Goal: Transaction & Acquisition: Complete application form

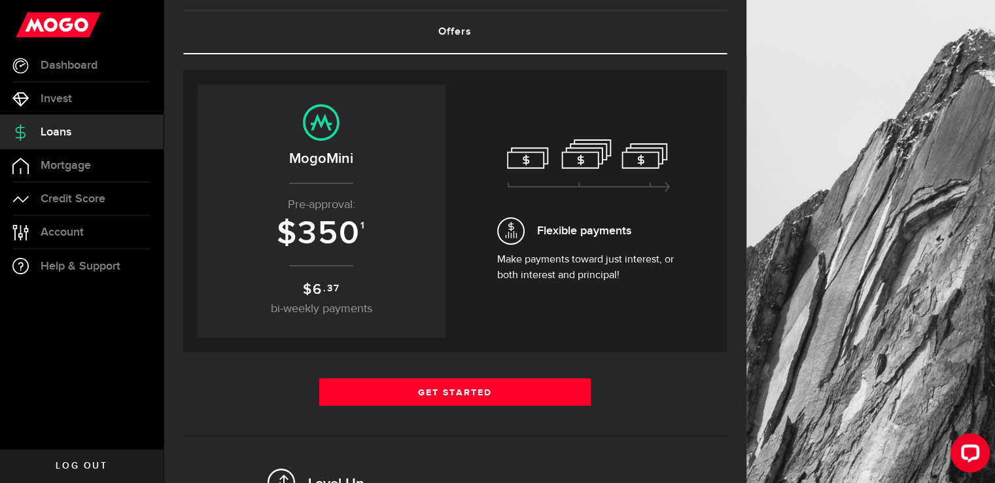
scroll to position [6, 0]
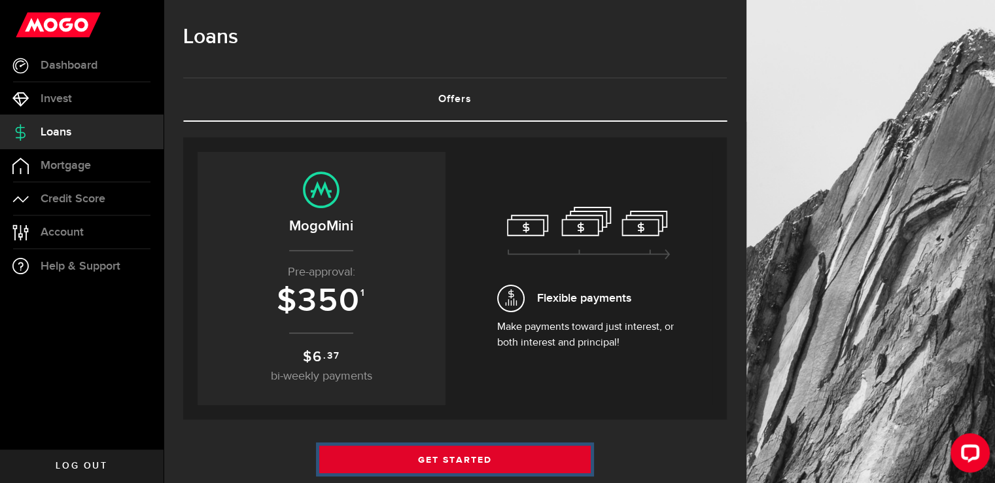
click at [498, 457] on link "Get Started" at bounding box center [455, 459] width 272 height 27
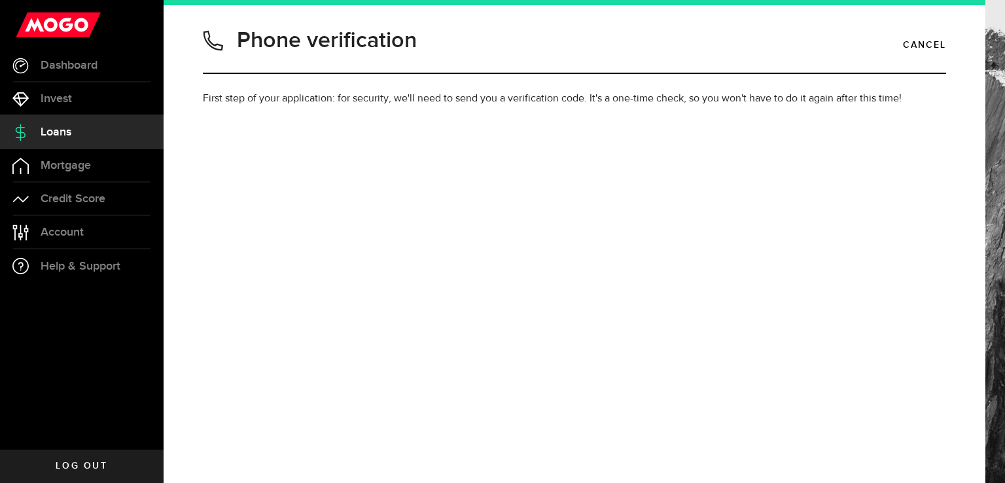
type input "5196972304"
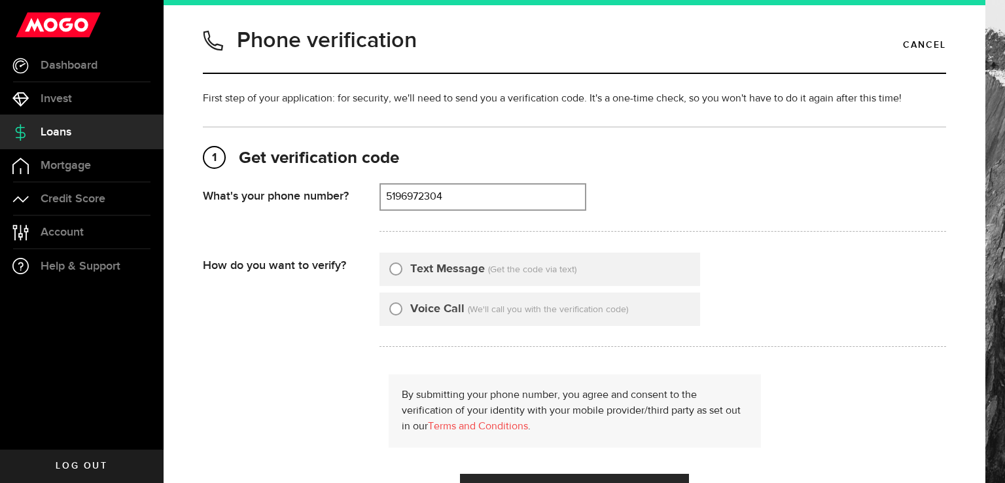
click at [394, 266] on input "Text Message" at bounding box center [395, 266] width 13 height 13
radio input "true"
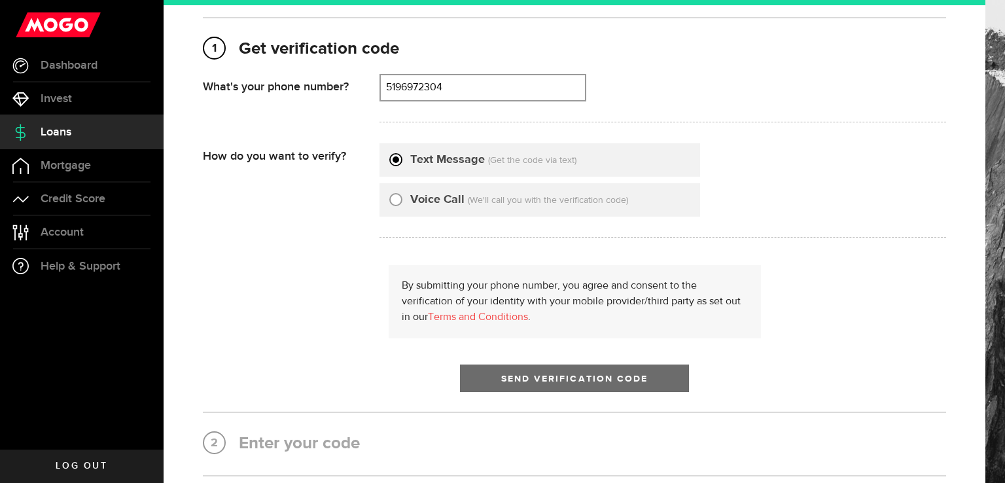
scroll to position [131, 0]
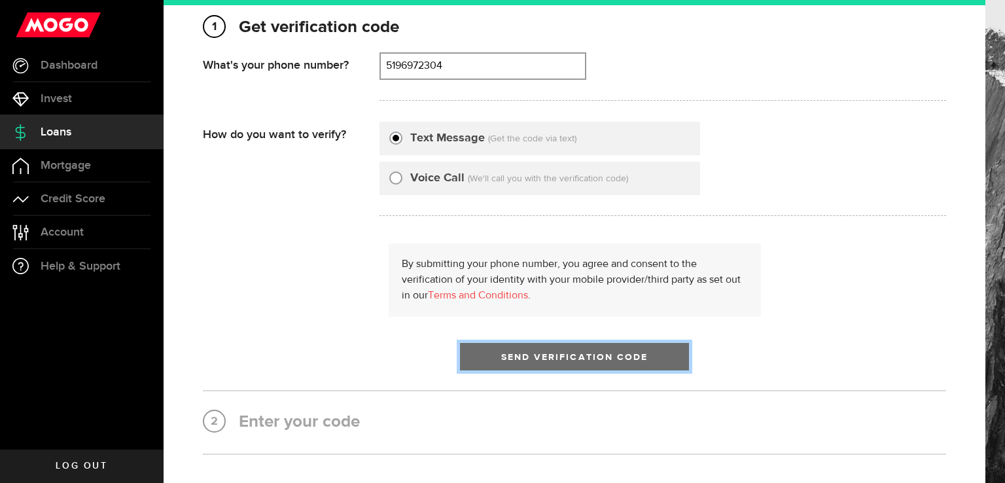
click at [610, 355] on span "Send Verification Code" at bounding box center [574, 357] width 147 height 9
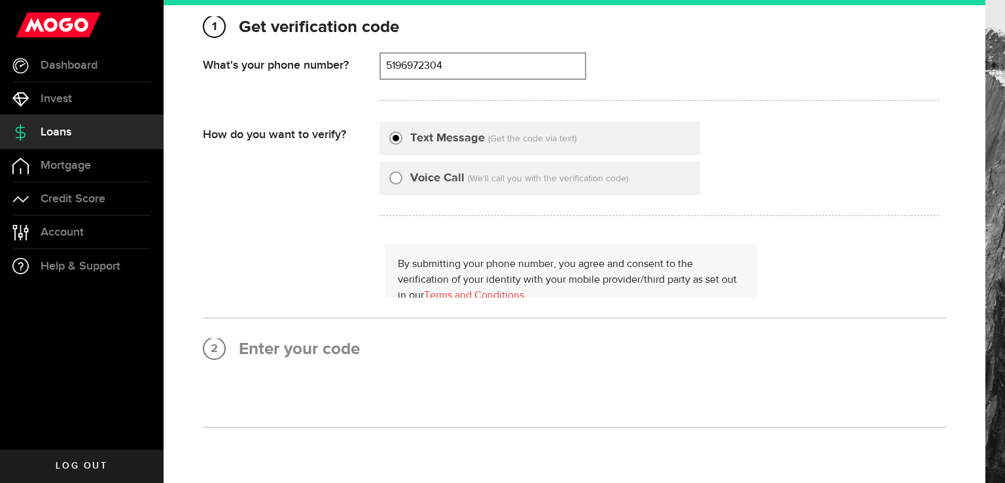
scroll to position [0, 0]
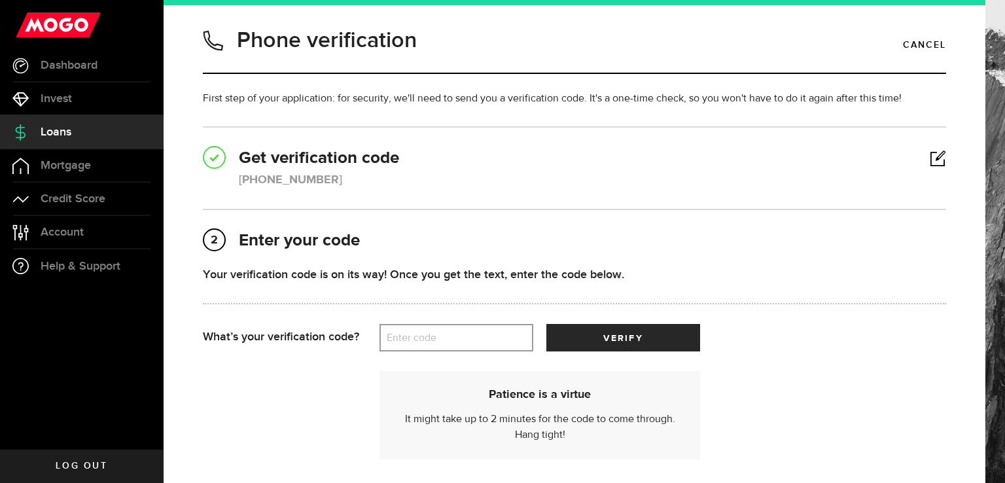
click at [501, 331] on label "Enter code" at bounding box center [456, 338] width 154 height 27
click at [501, 331] on input "Enter code" at bounding box center [456, 337] width 154 height 27
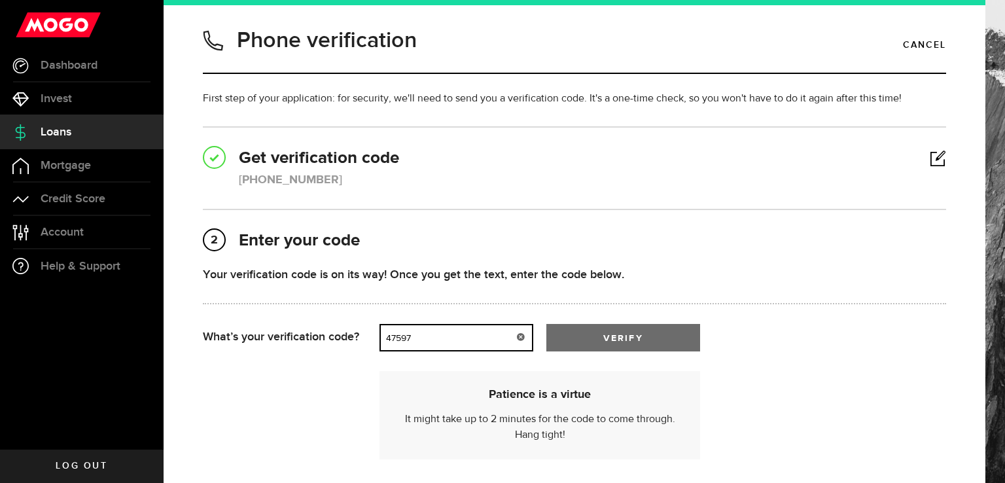
type input "47597"
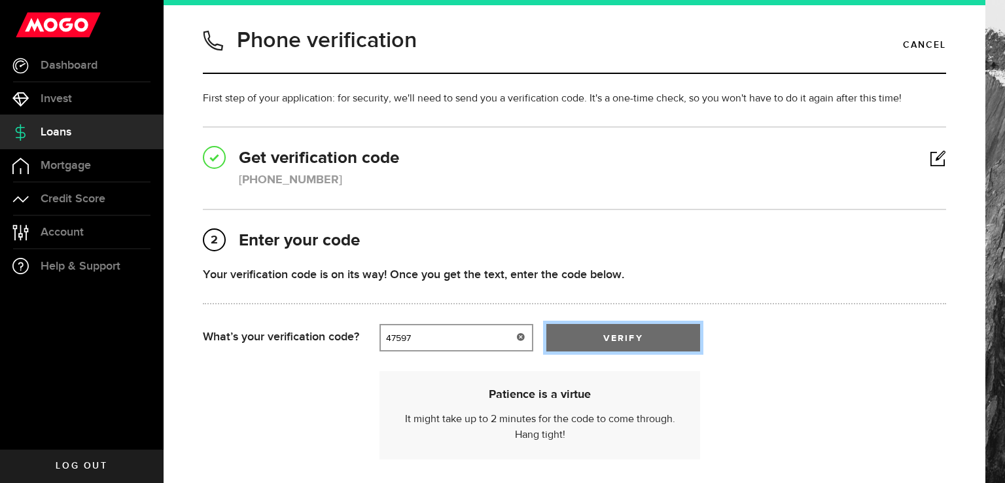
click at [596, 339] on button "verify" at bounding box center [623, 337] width 154 height 27
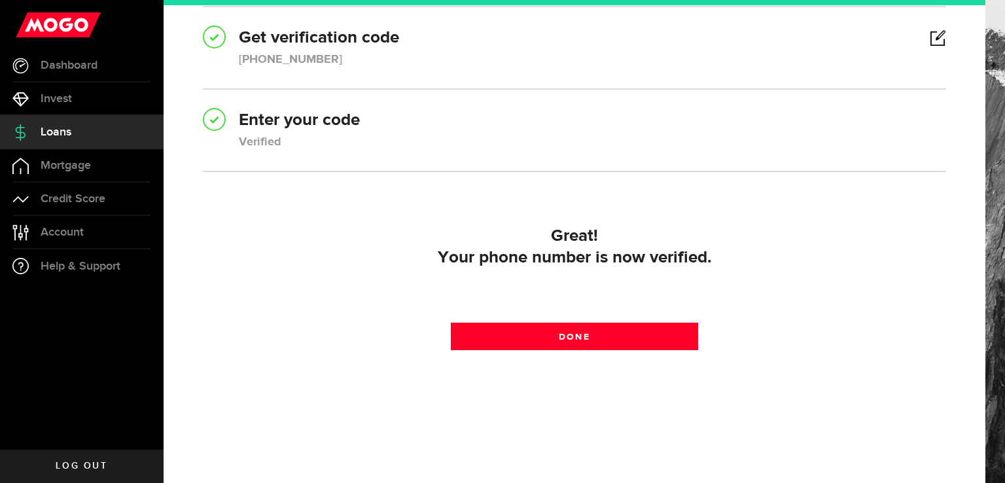
scroll to position [122, 0]
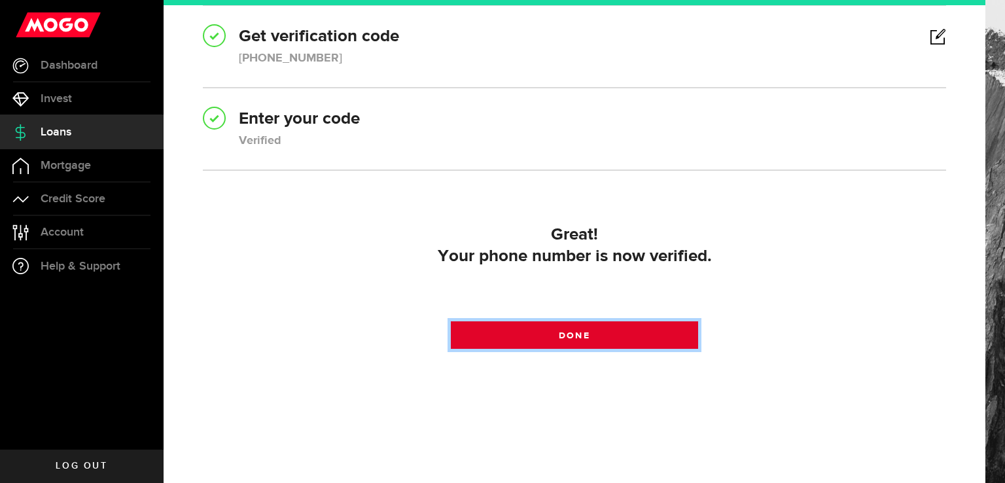
click at [576, 334] on span at bounding box center [574, 338] width 17 height 17
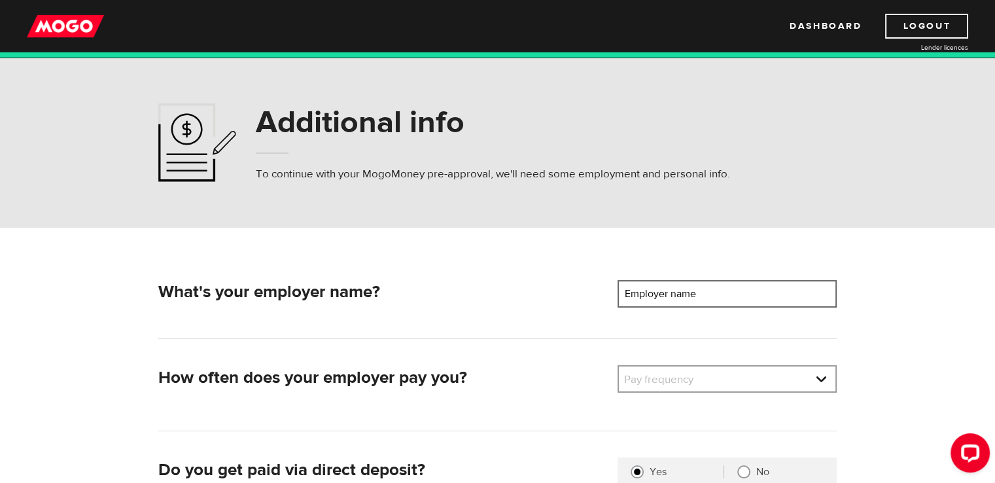
click at [780, 289] on input "Employer name" at bounding box center [727, 293] width 219 height 27
type input "Holy Family Parish"
click at [819, 382] on link at bounding box center [727, 378] width 217 height 25
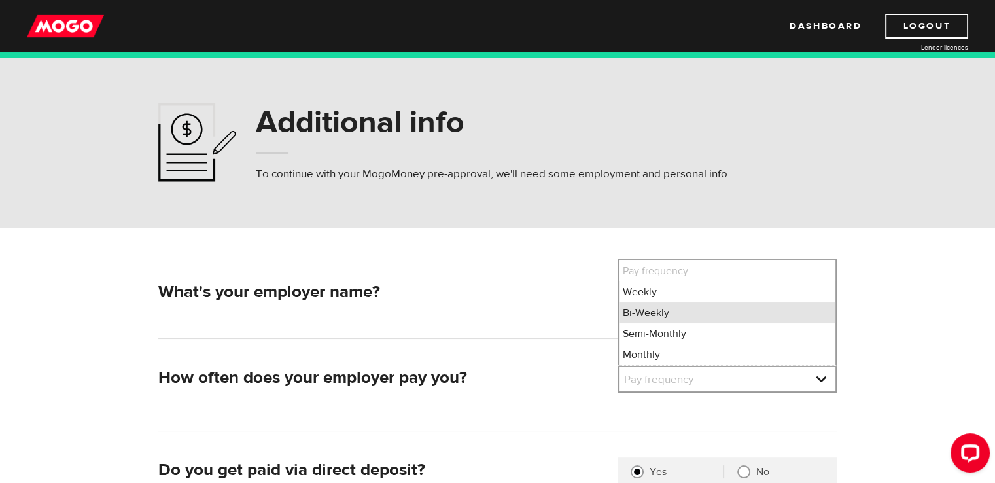
click at [714, 312] on li "Bi-Weekly" at bounding box center [727, 312] width 217 height 21
select select "2"
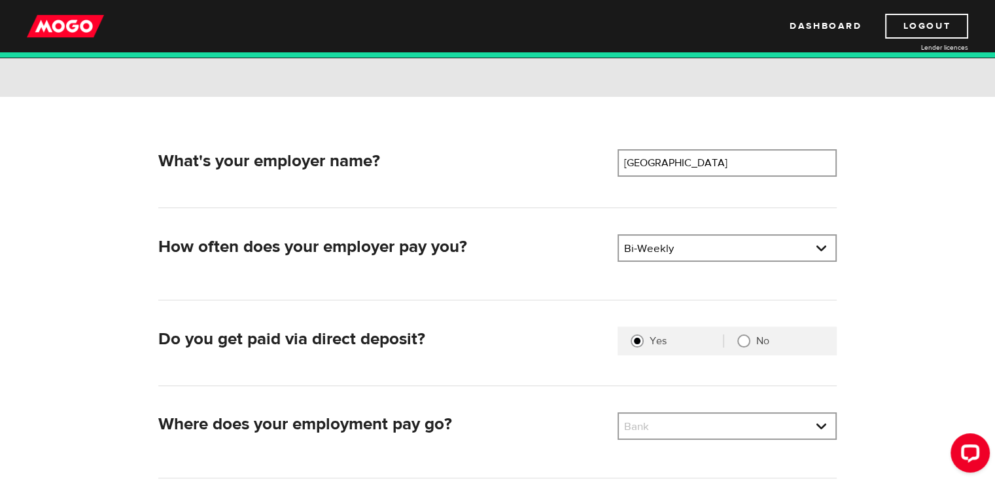
scroll to position [196, 0]
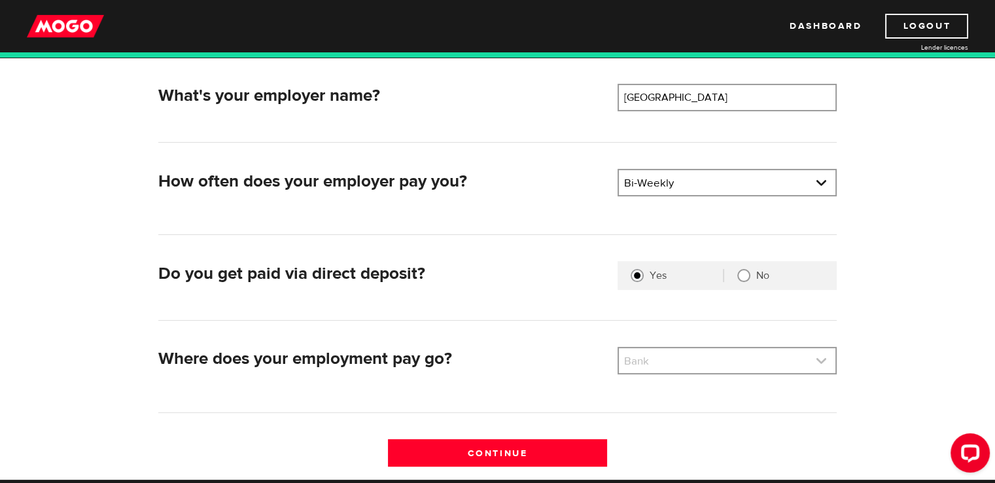
click at [825, 360] on link at bounding box center [727, 360] width 217 height 25
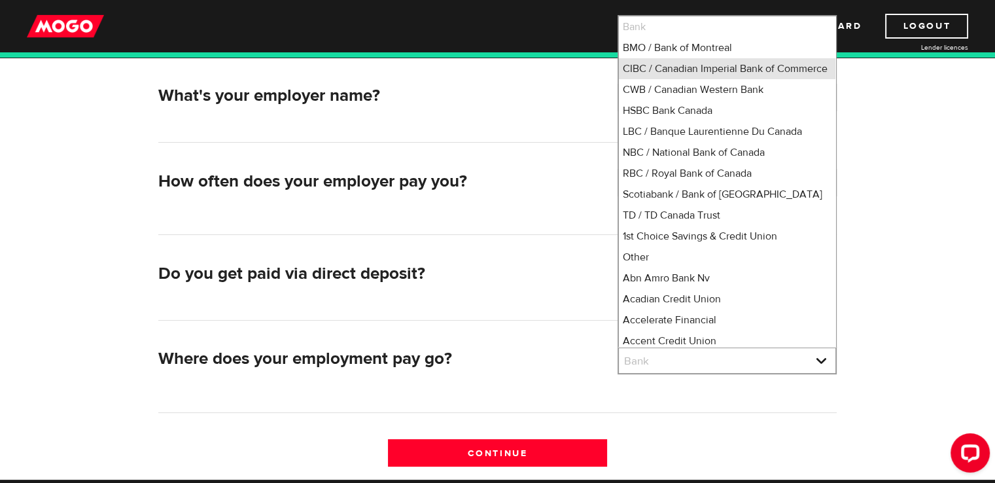
click at [756, 71] on li "CIBC / Canadian Imperial Bank of Commerce" at bounding box center [727, 68] width 217 height 21
select select "4"
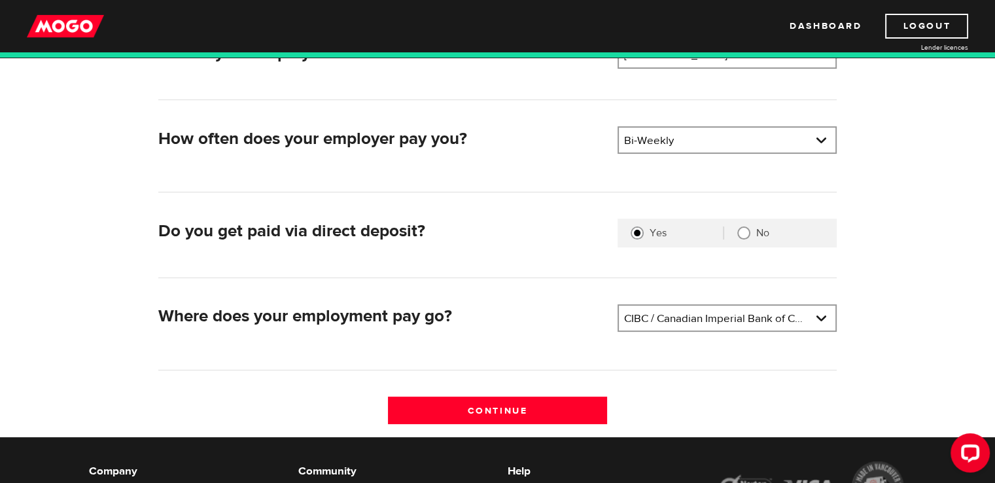
scroll to position [327, 0]
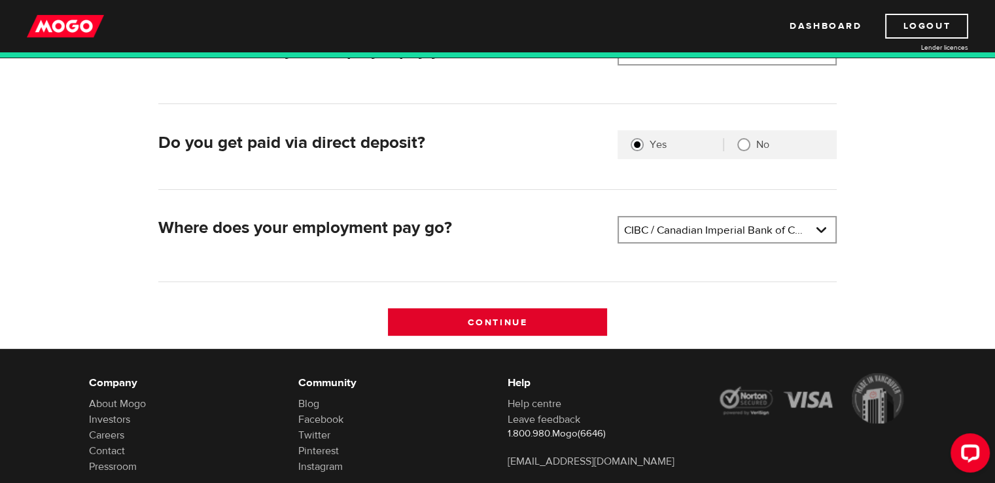
click at [526, 314] on input "Continue" at bounding box center [497, 321] width 219 height 27
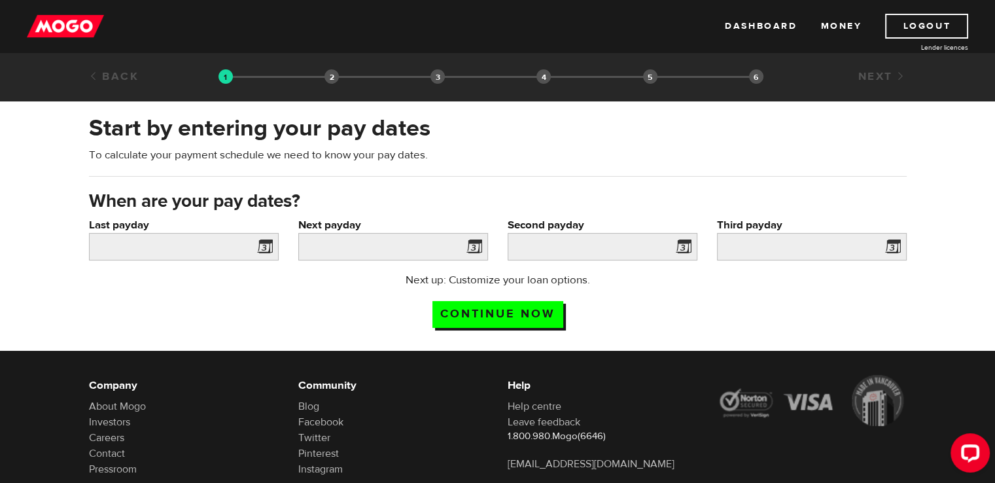
click at [268, 247] on span at bounding box center [263, 248] width 20 height 21
click at [262, 247] on span at bounding box center [263, 248] width 20 height 21
click at [162, 244] on input "Last payday" at bounding box center [184, 246] width 190 height 27
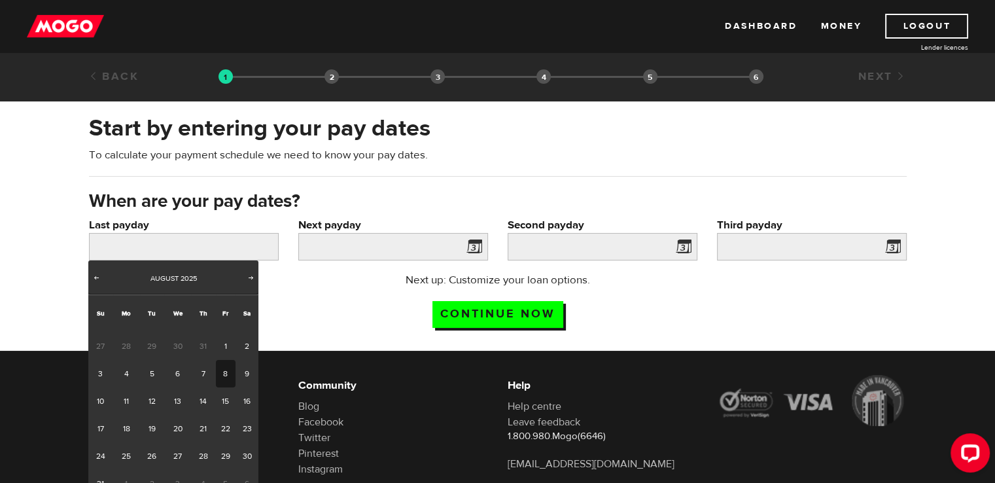
click at [222, 378] on link "8" at bounding box center [226, 373] width 20 height 27
type input "2025/08/08"
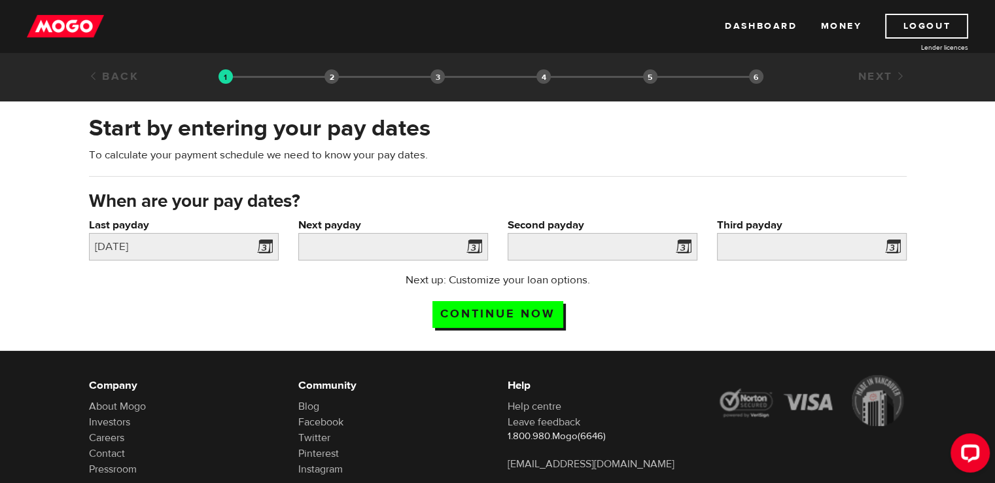
click at [474, 249] on span at bounding box center [472, 248] width 20 height 21
click at [472, 245] on span at bounding box center [472, 248] width 20 height 21
click at [429, 245] on input "Next payday" at bounding box center [393, 246] width 190 height 27
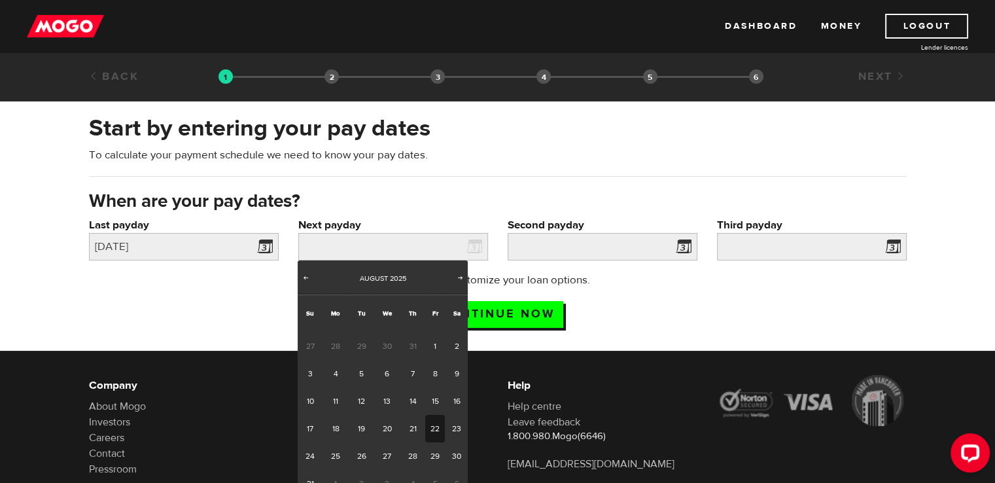
click at [436, 432] on link "22" at bounding box center [435, 428] width 20 height 27
type input "2025/08/22"
type input "2025/9/5"
type input "2025/9/19"
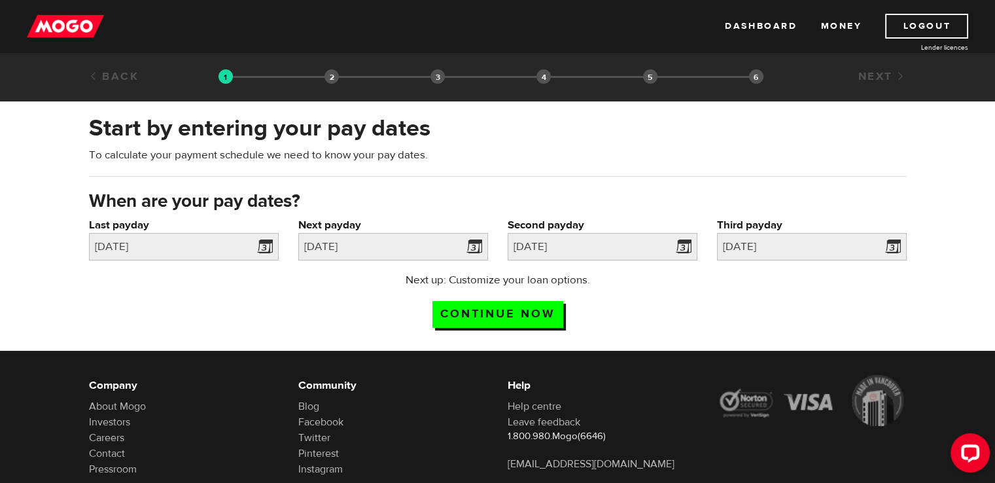
click at [635, 309] on div "Next up: Customize your loan options. Continue now" at bounding box center [497, 304] width 279 height 65
click at [487, 313] on input "Continue now" at bounding box center [497, 314] width 131 height 27
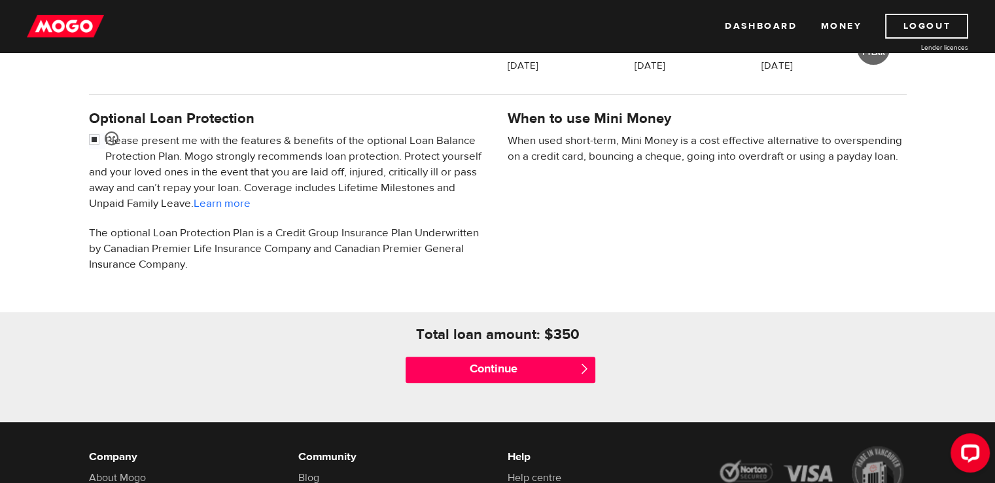
scroll to position [458, 0]
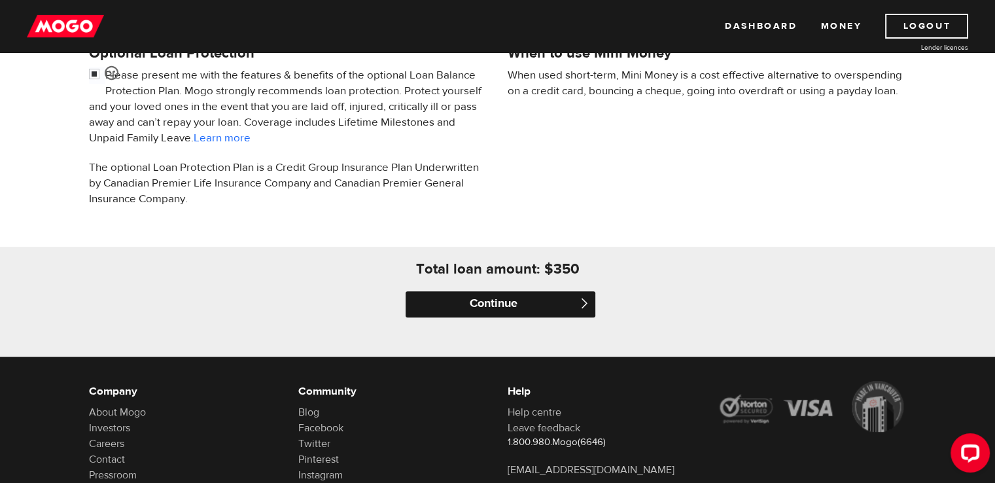
click at [514, 311] on input "Continue" at bounding box center [501, 304] width 190 height 26
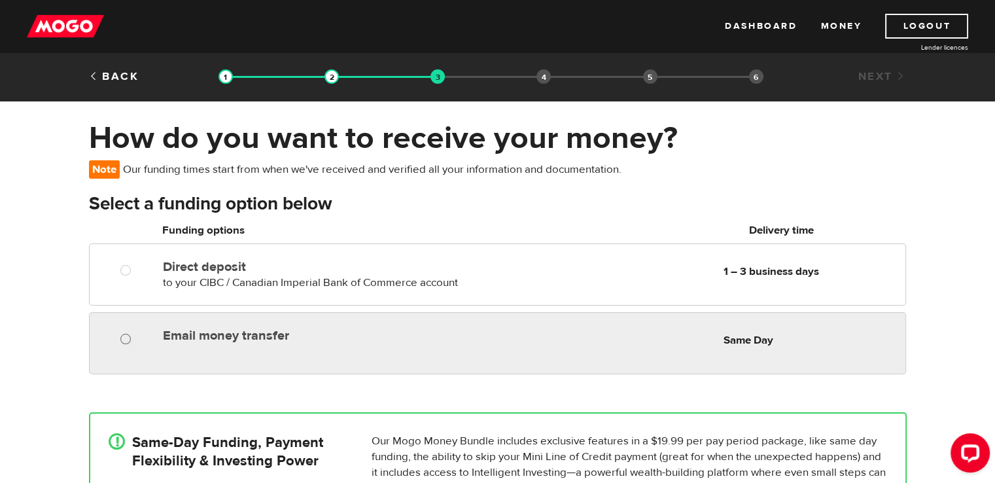
radio input "true"
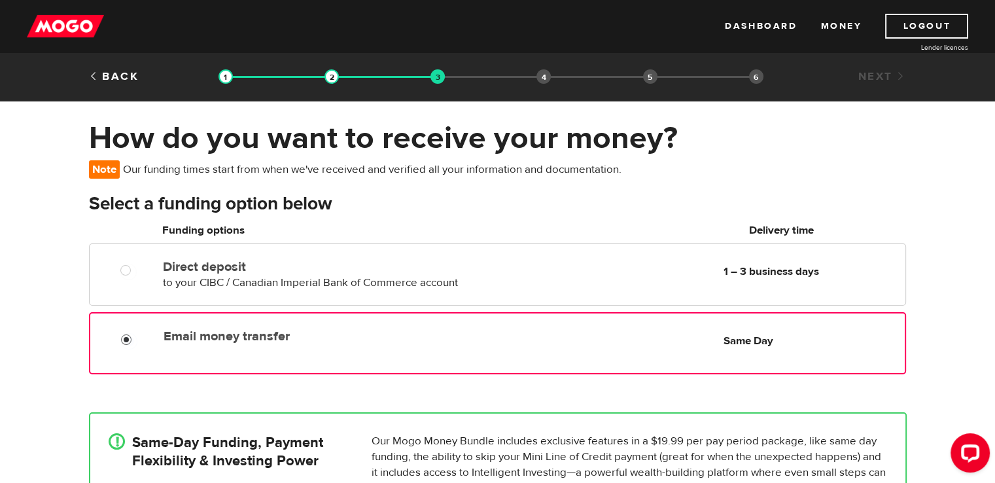
click at [123, 341] on input "Email money transfer" at bounding box center [129, 341] width 16 height 16
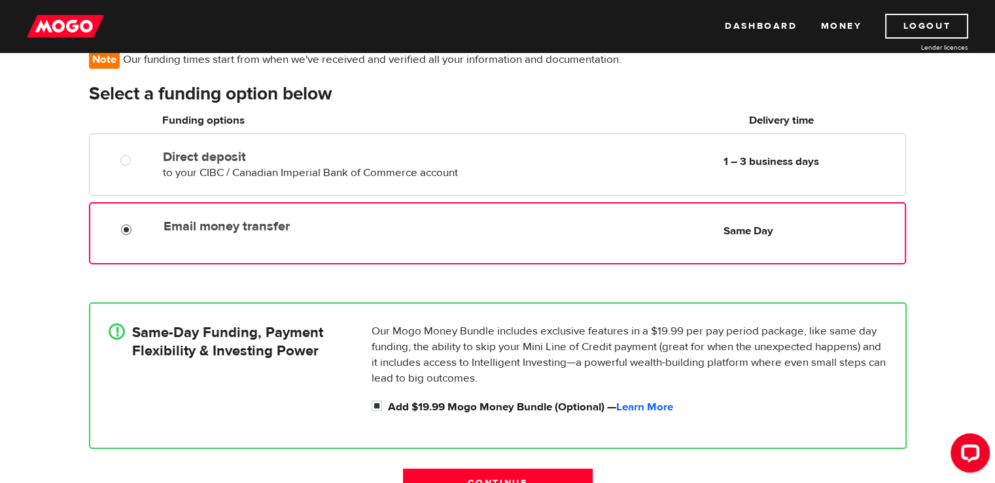
scroll to position [131, 0]
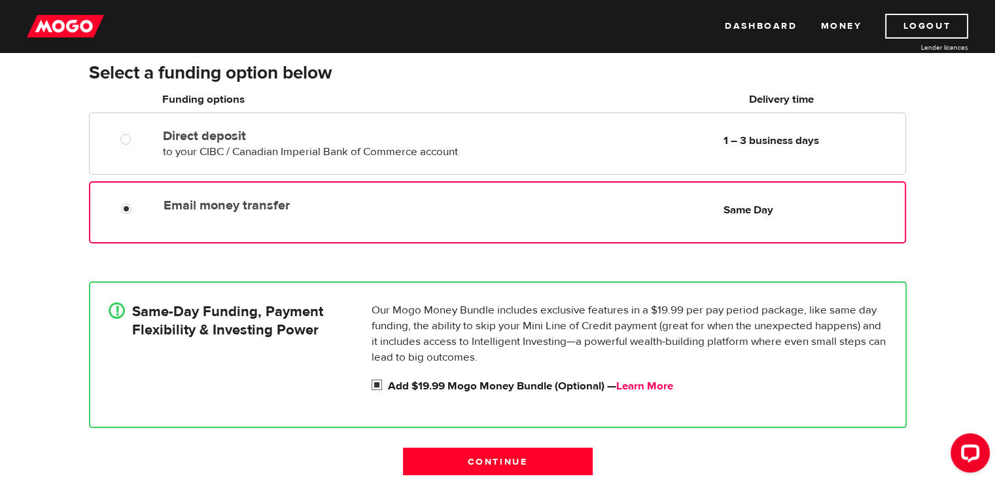
click at [655, 385] on link "Learn More" at bounding box center [644, 386] width 57 height 14
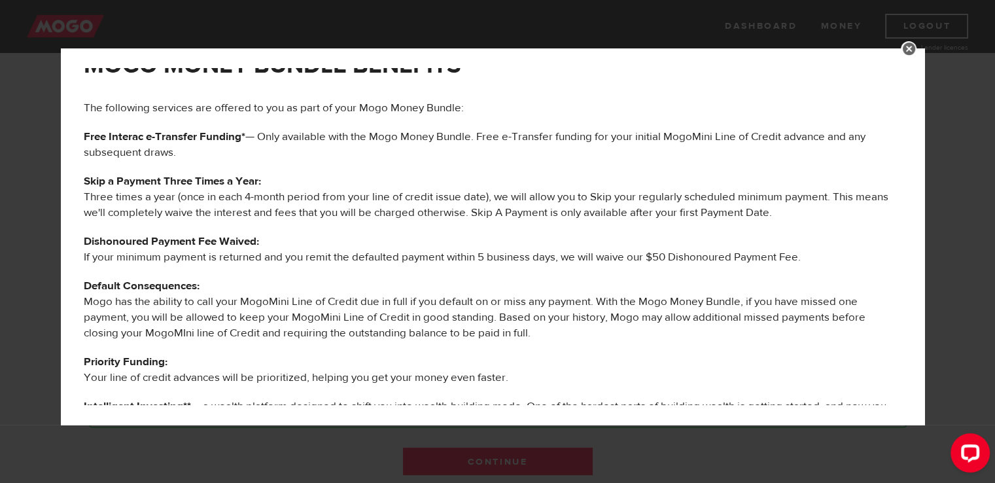
scroll to position [0, 0]
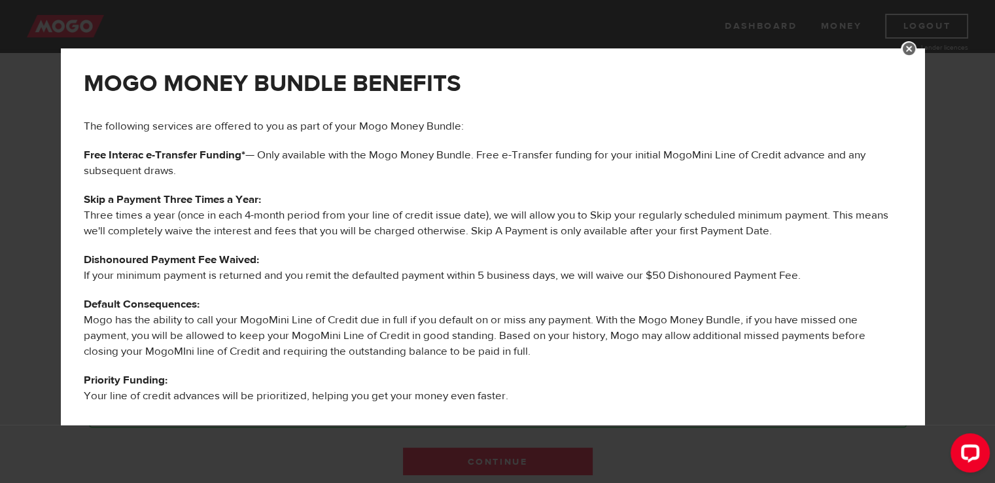
click at [913, 48] on link at bounding box center [909, 49] width 16 height 16
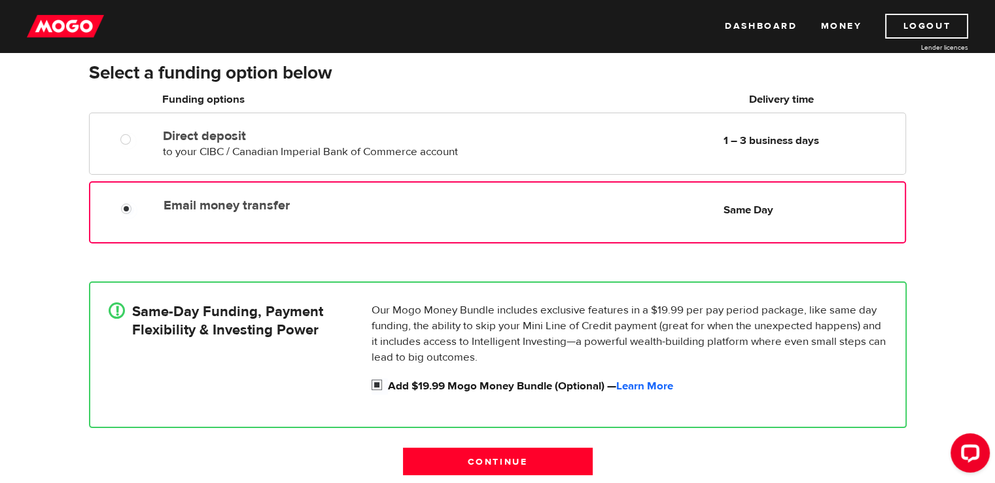
click at [377, 386] on input "Add $19.99 Mogo Money Bundle (Optional) — Learn More" at bounding box center [380, 386] width 16 height 16
checkbox input "false"
radio input "false"
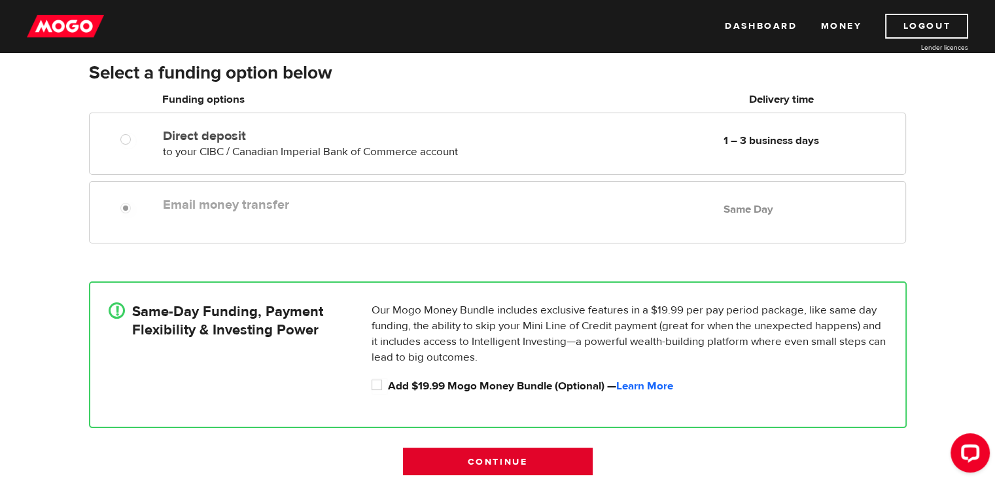
click at [502, 461] on input "Continue" at bounding box center [498, 461] width 190 height 27
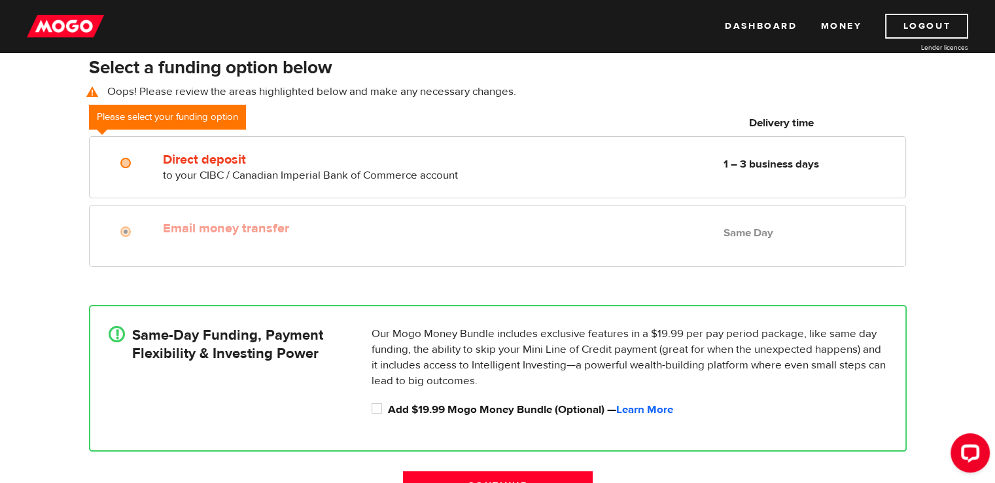
scroll to position [225, 0]
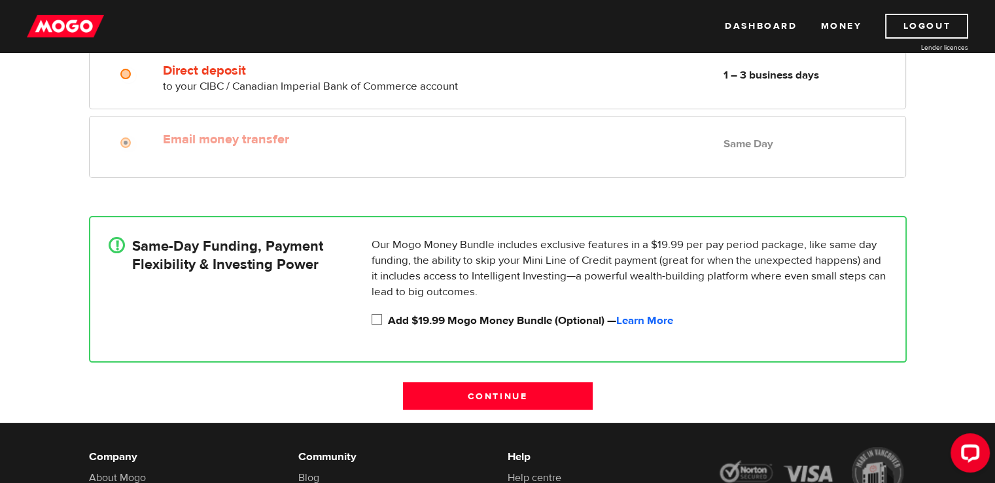
click at [376, 316] on input "Add $19.99 Mogo Money Bundle (Optional) — Learn More" at bounding box center [380, 321] width 16 height 16
checkbox input "true"
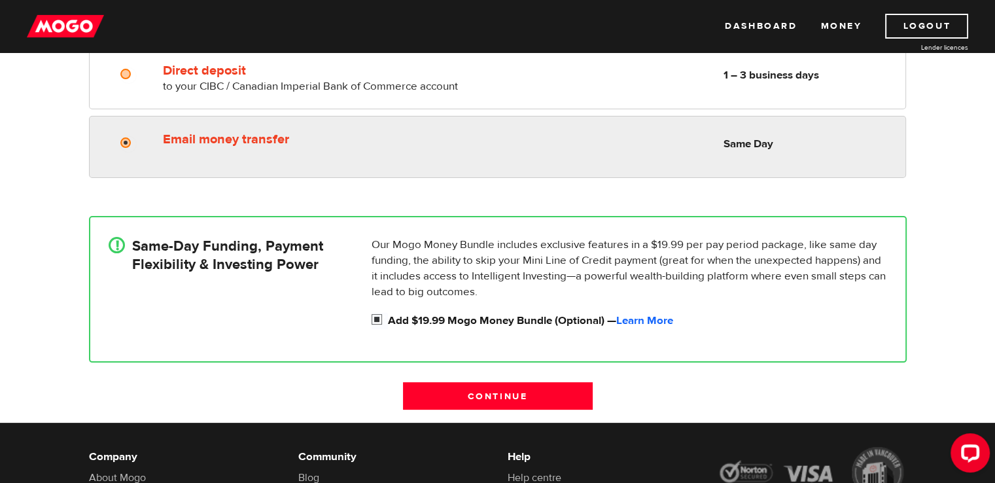
radio input "true"
click at [125, 141] on input "Email money transfer" at bounding box center [128, 144] width 16 height 16
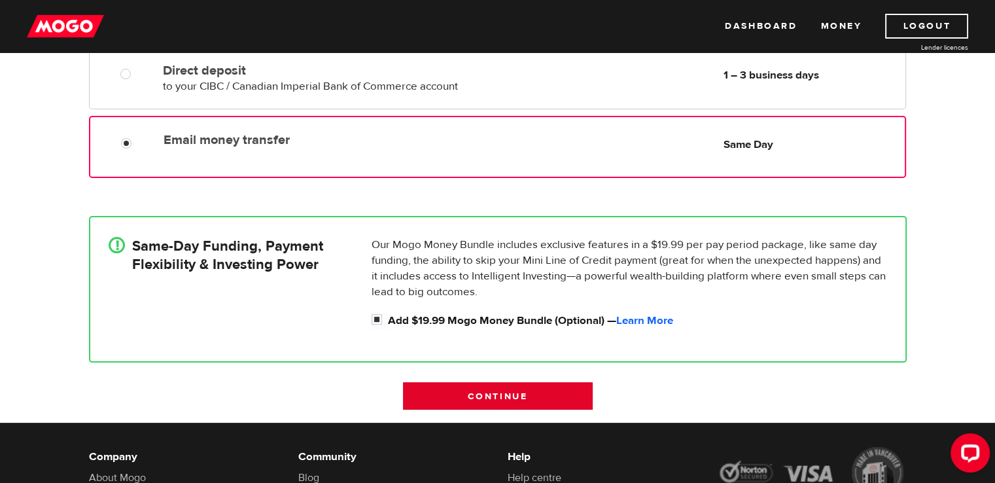
click at [495, 393] on input "Continue" at bounding box center [498, 395] width 190 height 27
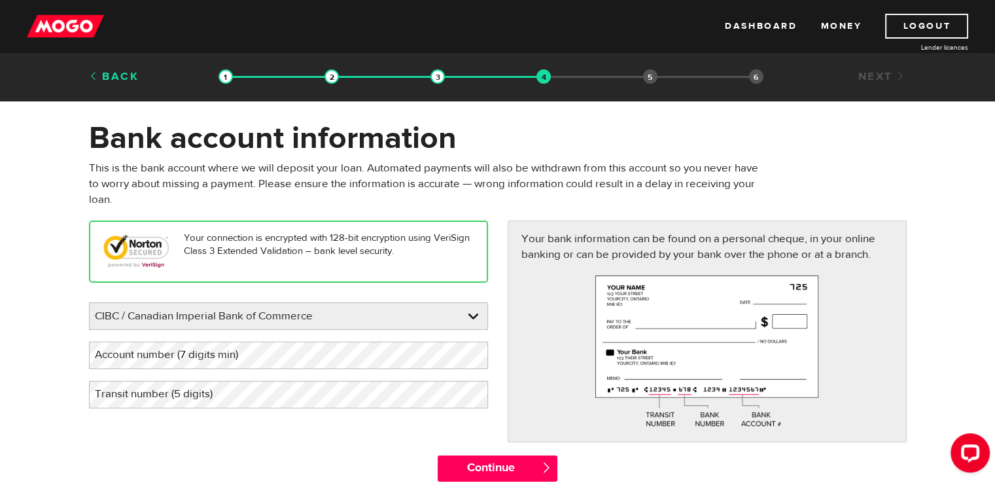
click at [115, 75] on link "Back" at bounding box center [114, 76] width 50 height 14
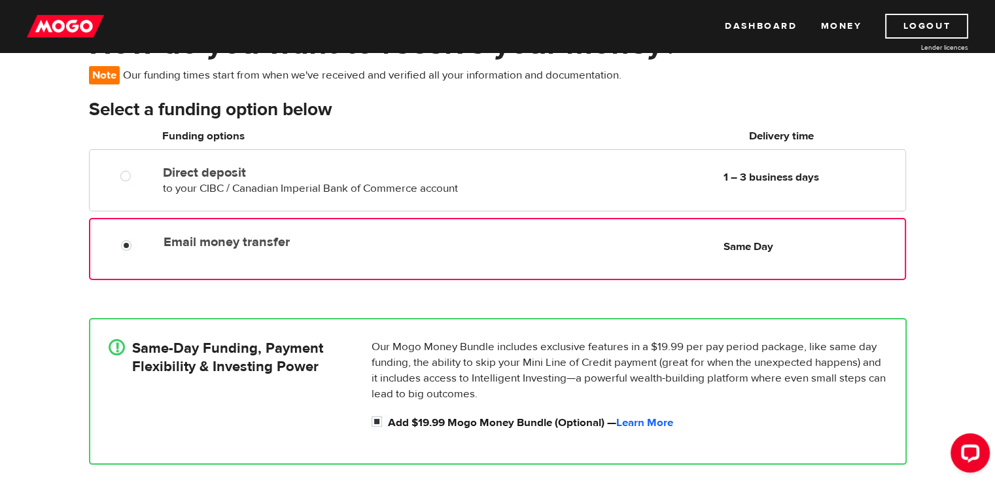
scroll to position [131, 0]
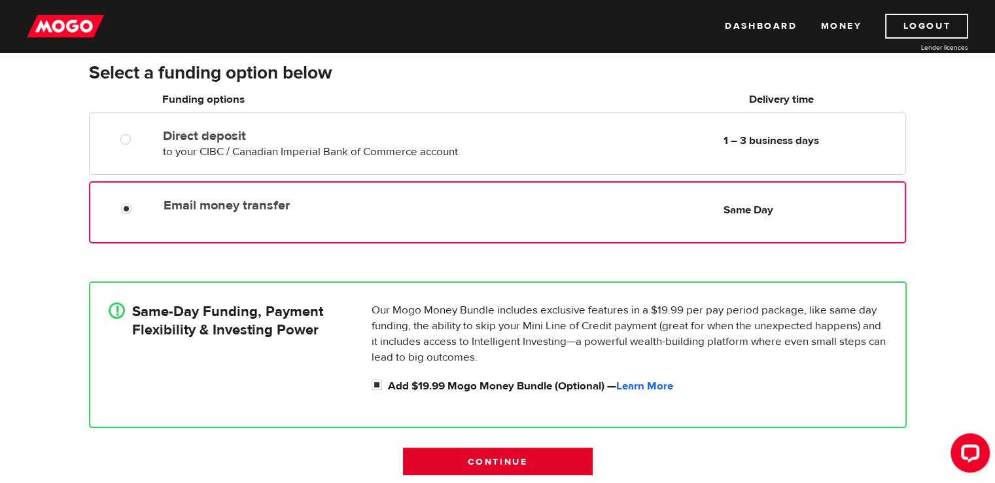
click at [459, 458] on input "Continue" at bounding box center [498, 461] width 190 height 27
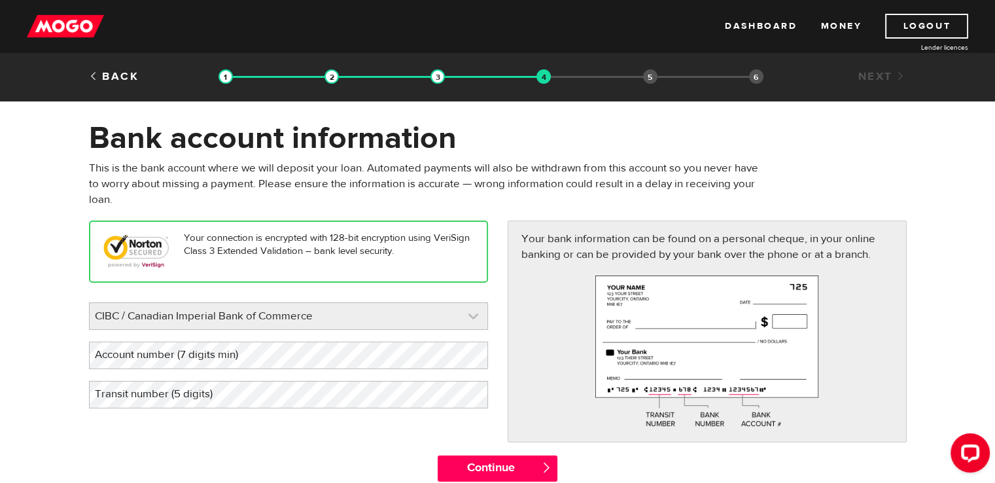
click at [476, 314] on link at bounding box center [289, 316] width 398 height 26
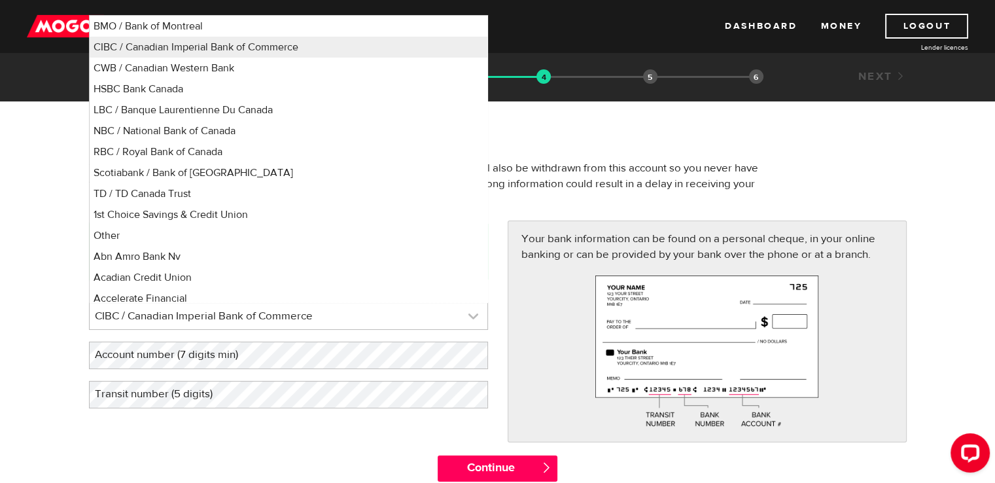
click at [329, 312] on link at bounding box center [289, 316] width 398 height 26
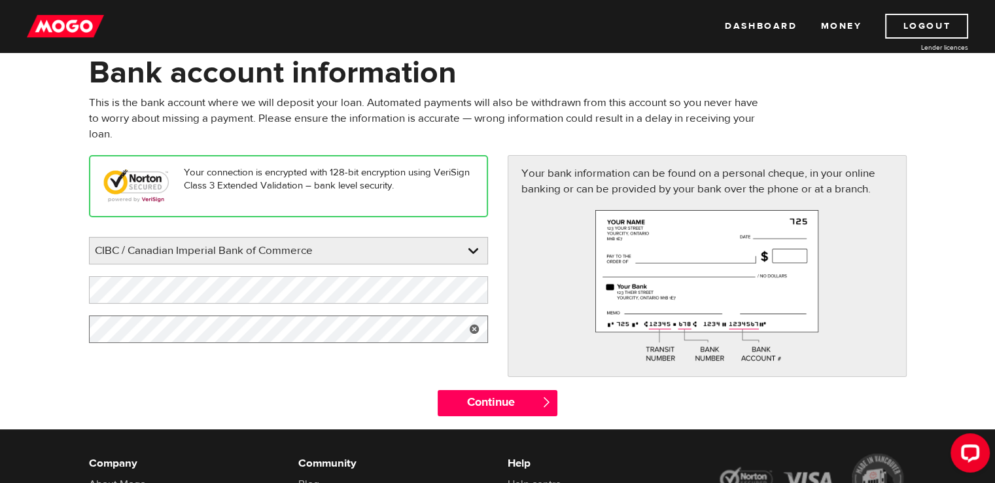
scroll to position [131, 0]
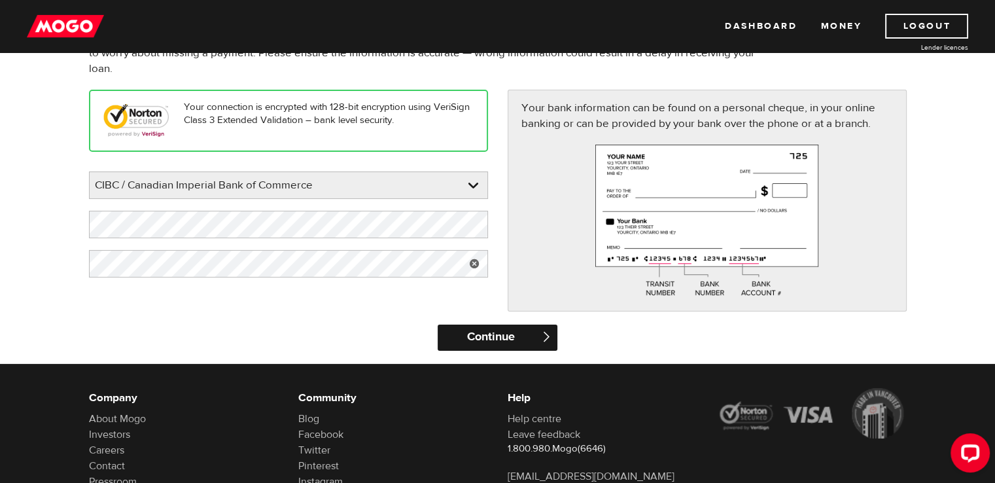
click at [502, 334] on input "Continue" at bounding box center [498, 338] width 120 height 26
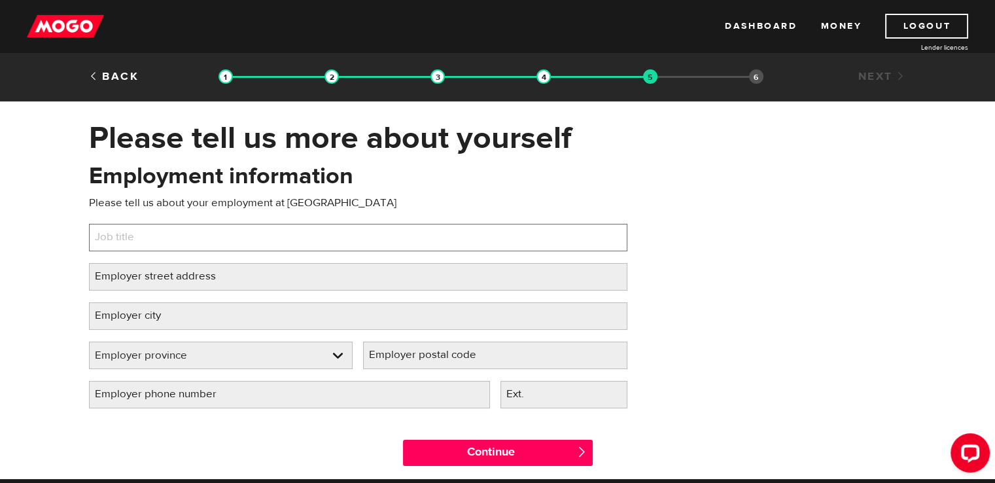
click at [267, 238] on input "Job title" at bounding box center [358, 237] width 538 height 27
type input "Organist and choir director"
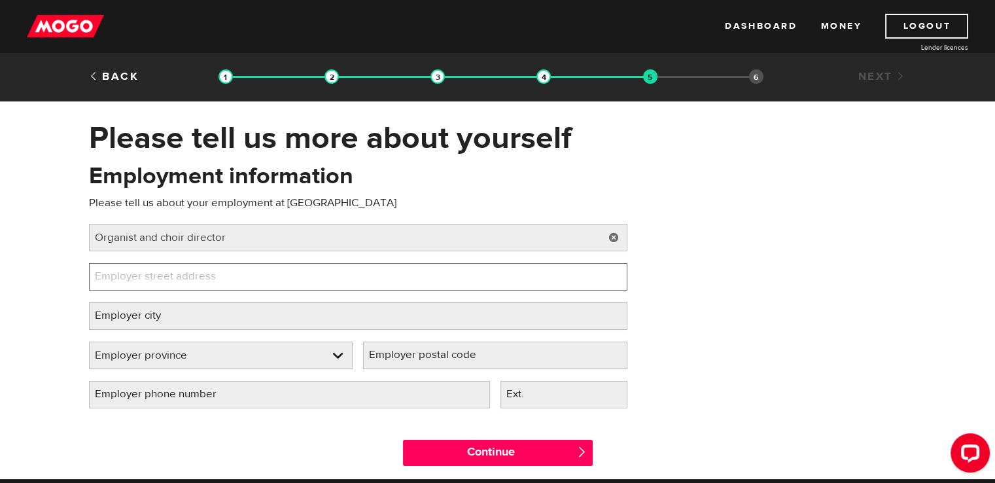
click at [295, 280] on input "Employer street address" at bounding box center [358, 276] width 538 height 27
type input "[STREET_ADDRESS]"
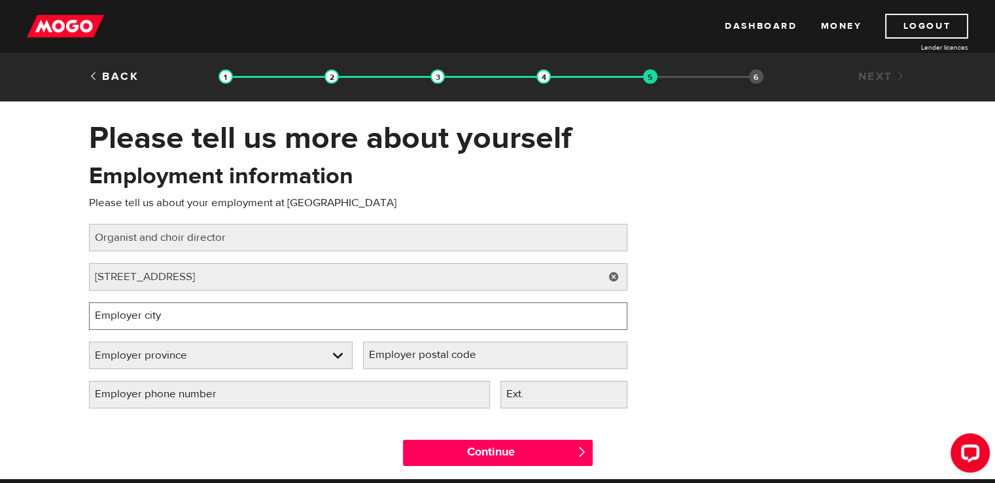
click at [323, 307] on input "Employer city" at bounding box center [358, 315] width 538 height 27
type input "l"
type input "[GEOGRAPHIC_DATA]"
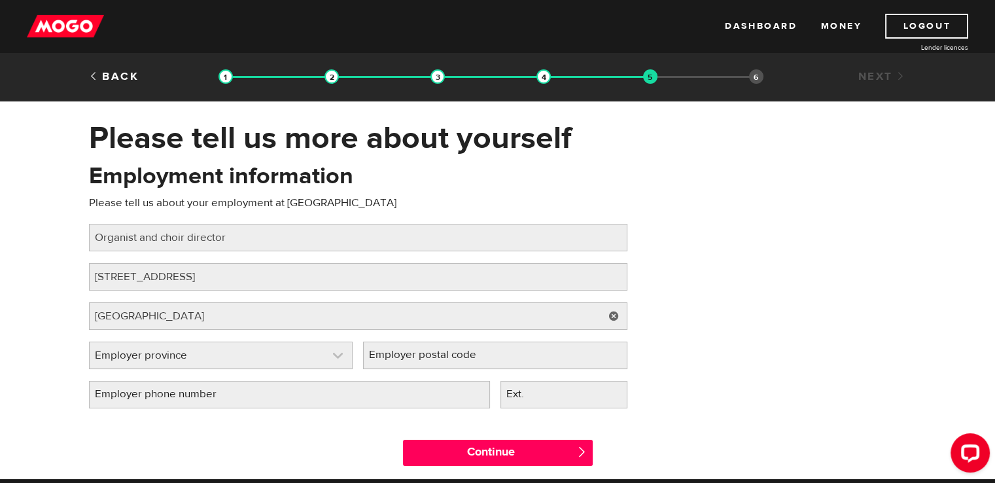
click at [337, 359] on link at bounding box center [221, 355] width 263 height 26
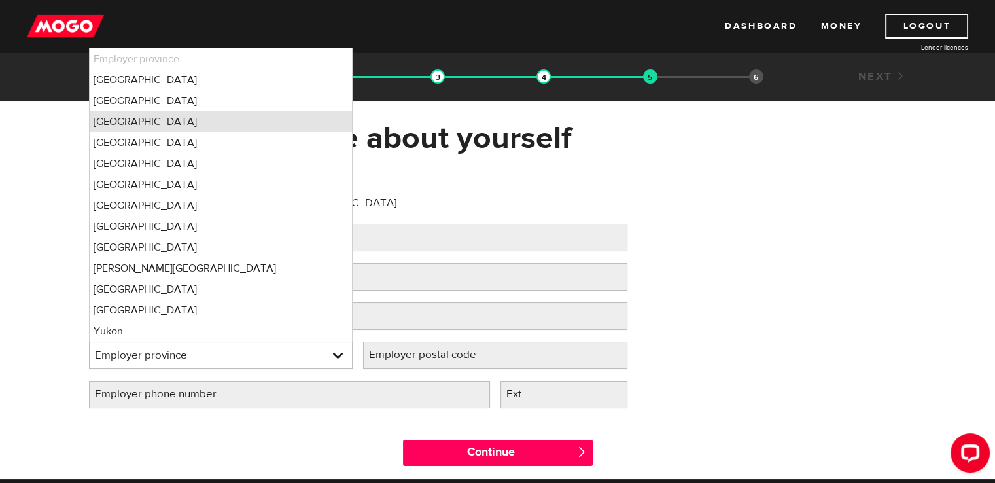
click at [268, 122] on li "[GEOGRAPHIC_DATA]" at bounding box center [221, 121] width 263 height 21
select select "ON"
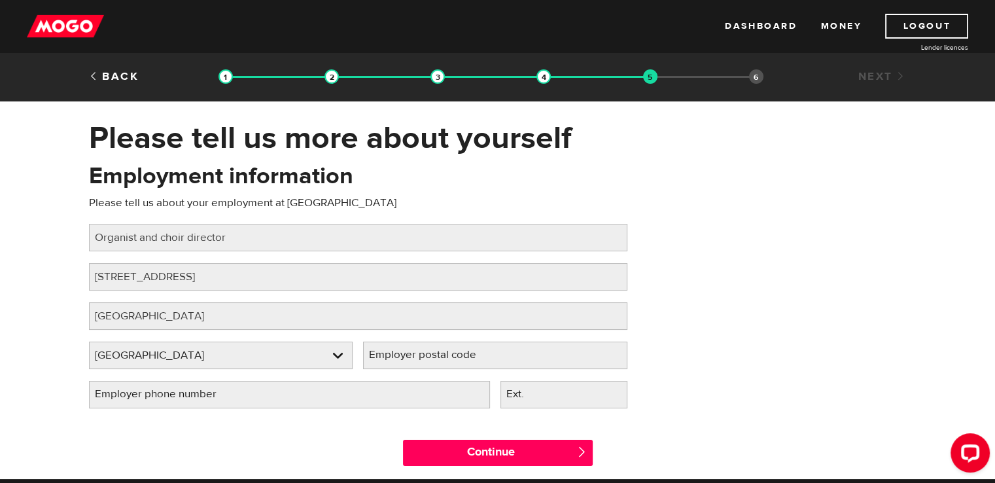
click at [497, 351] on label "Employer postal code" at bounding box center [433, 355] width 140 height 27
click at [497, 351] on input "Employer postal code" at bounding box center [495, 355] width 264 height 27
type input "N6G 3B1"
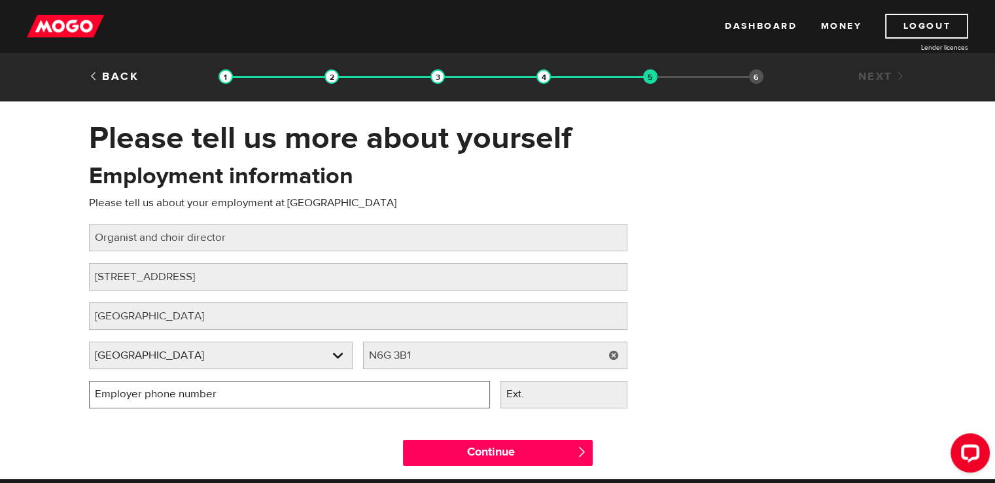
click at [391, 395] on input "Employer phone number" at bounding box center [289, 394] width 401 height 27
type input "(519) 472-0057"
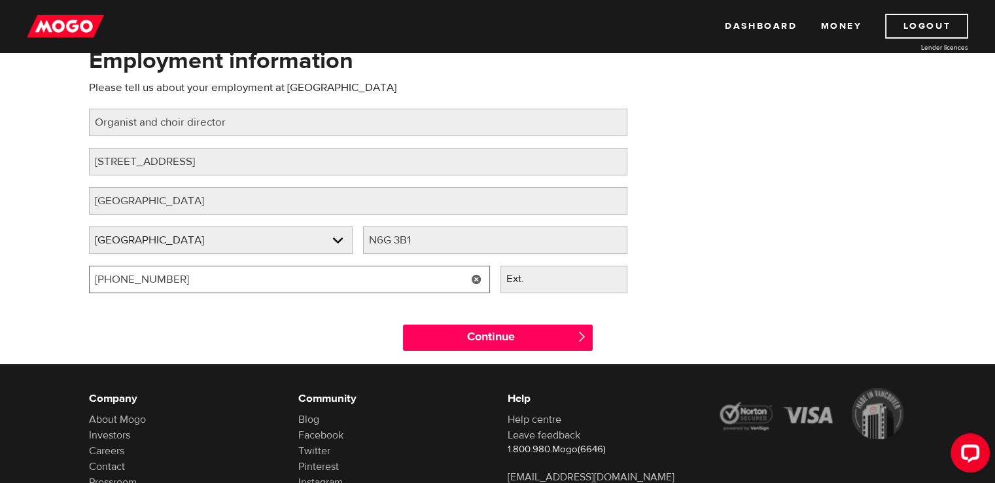
scroll to position [131, 0]
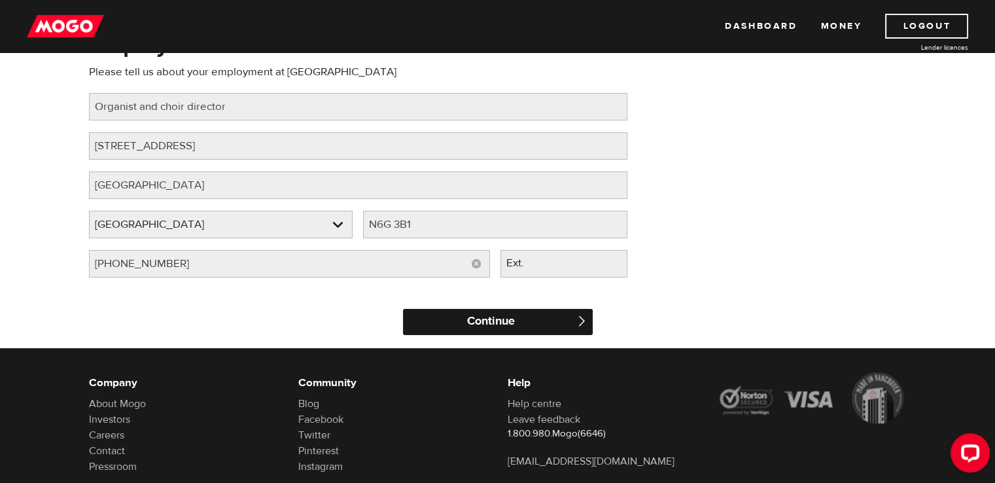
click at [564, 323] on input "Continue" at bounding box center [498, 322] width 190 height 26
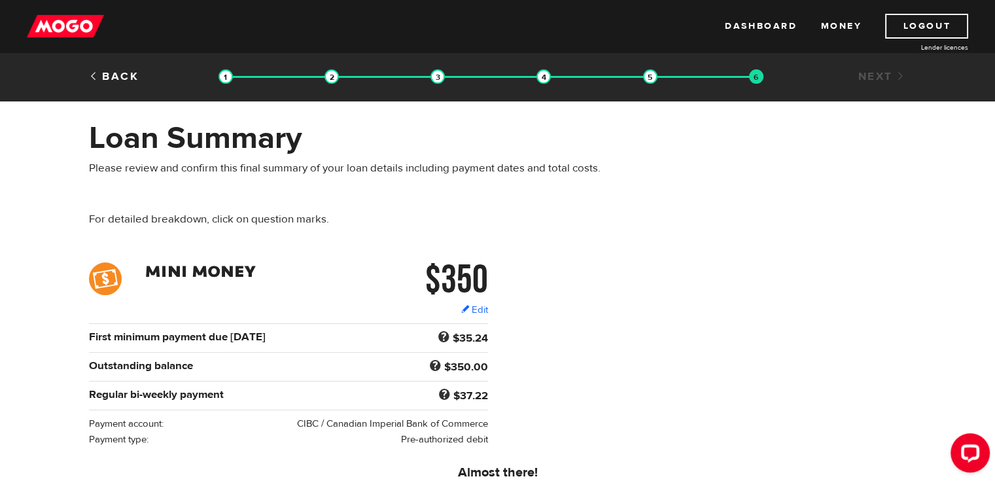
scroll to position [65, 0]
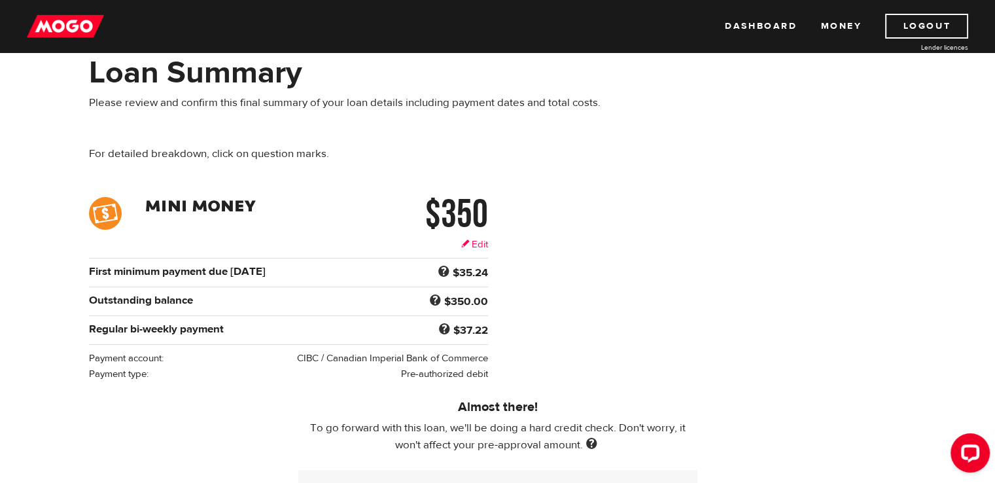
click at [471, 242] on link "Edit" at bounding box center [474, 245] width 27 height 14
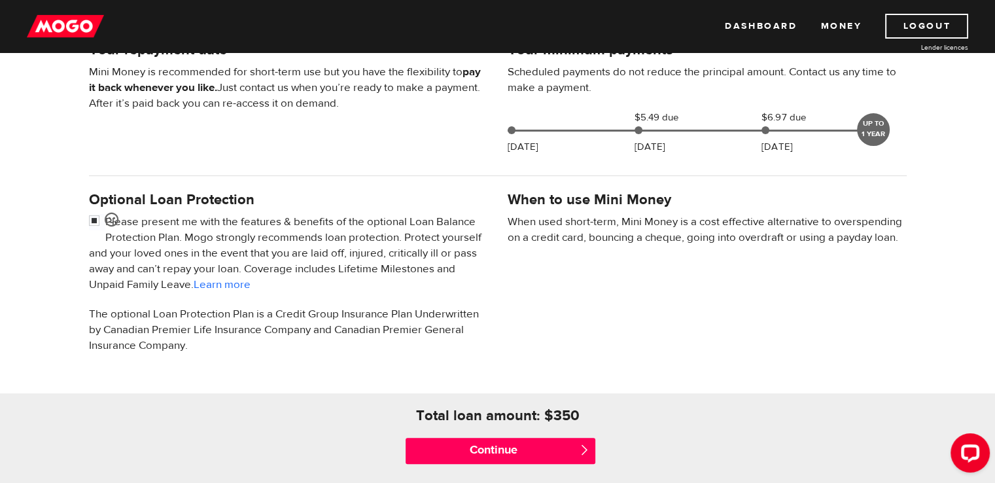
scroll to position [327, 0]
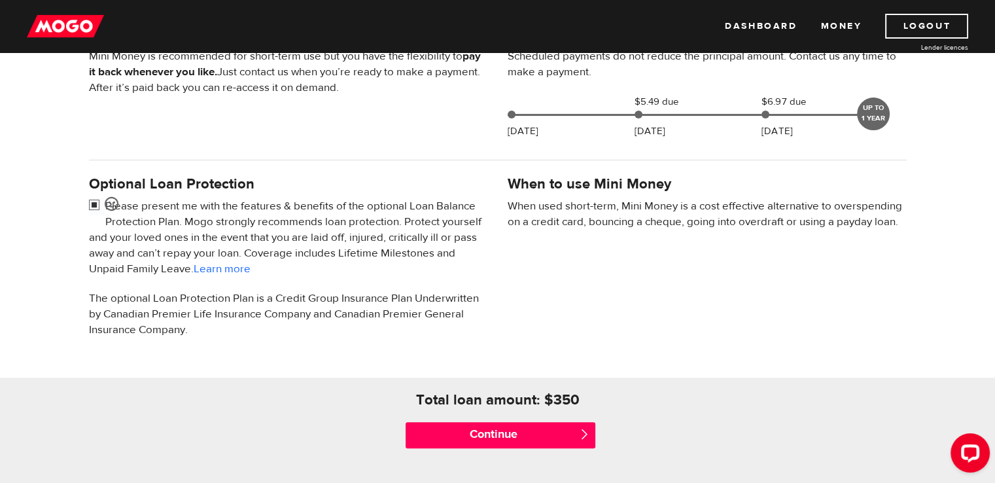
click at [92, 203] on input "checkbox" at bounding box center [97, 206] width 16 height 16
checkbox input "false"
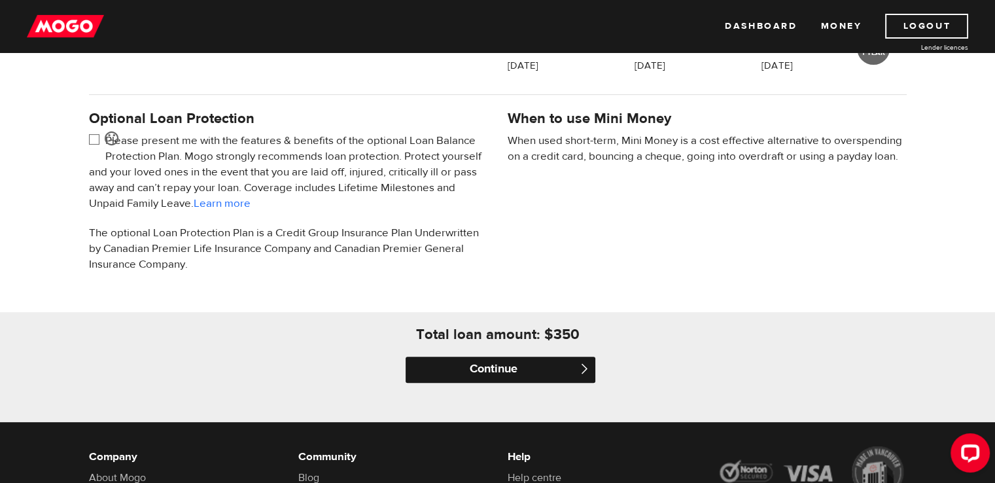
scroll to position [458, 0]
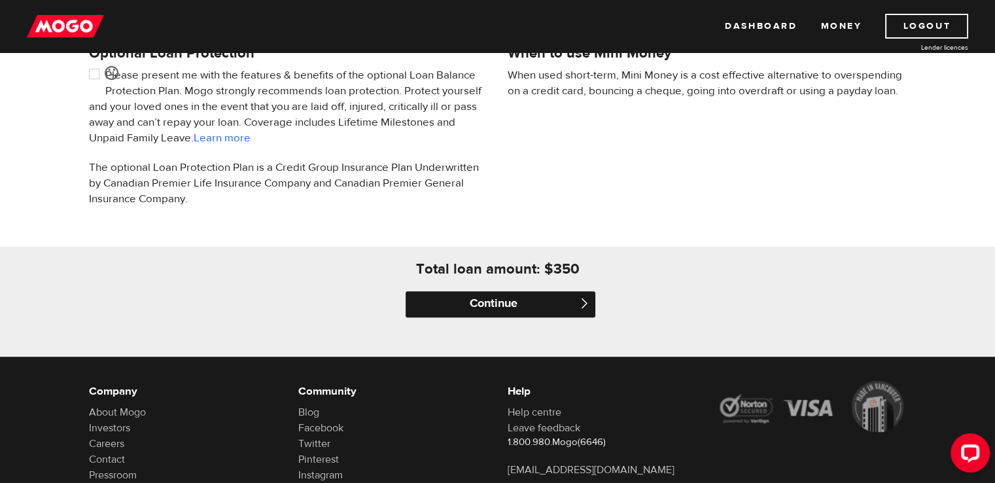
click at [547, 302] on input "Continue" at bounding box center [501, 304] width 190 height 26
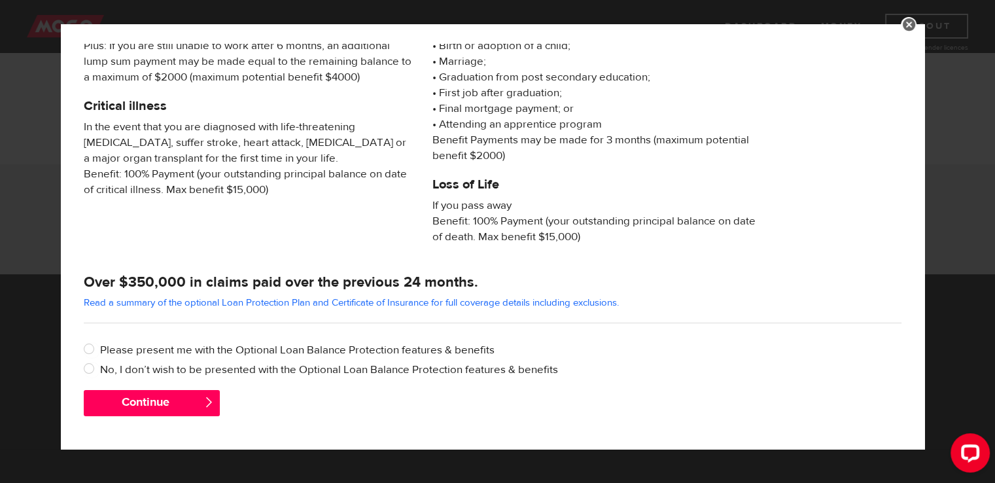
scroll to position [542, 0]
click at [88, 368] on input "No, I don’t wish to be presented with the Optional Loan Balance Protection feat…" at bounding box center [92, 370] width 16 height 16
radio input "true"
click at [162, 404] on button "Continue" at bounding box center [152, 403] width 136 height 26
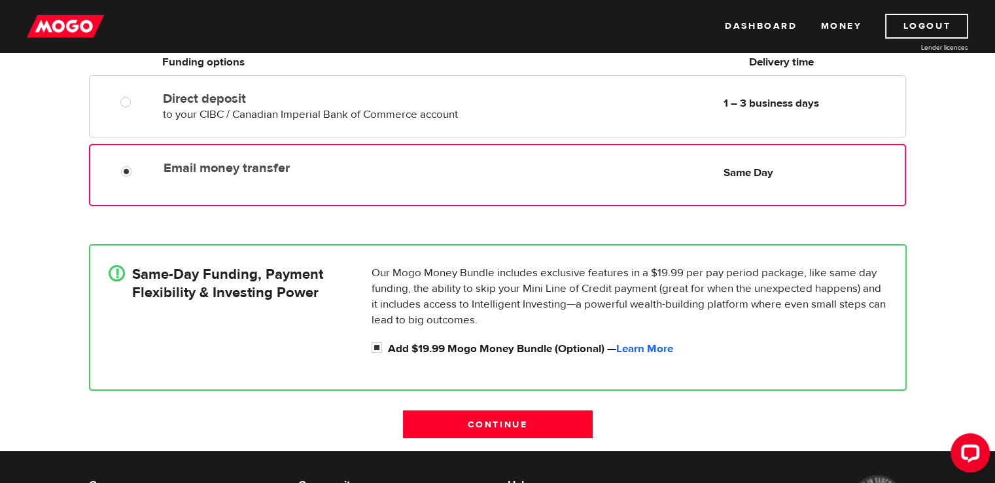
scroll to position [196, 0]
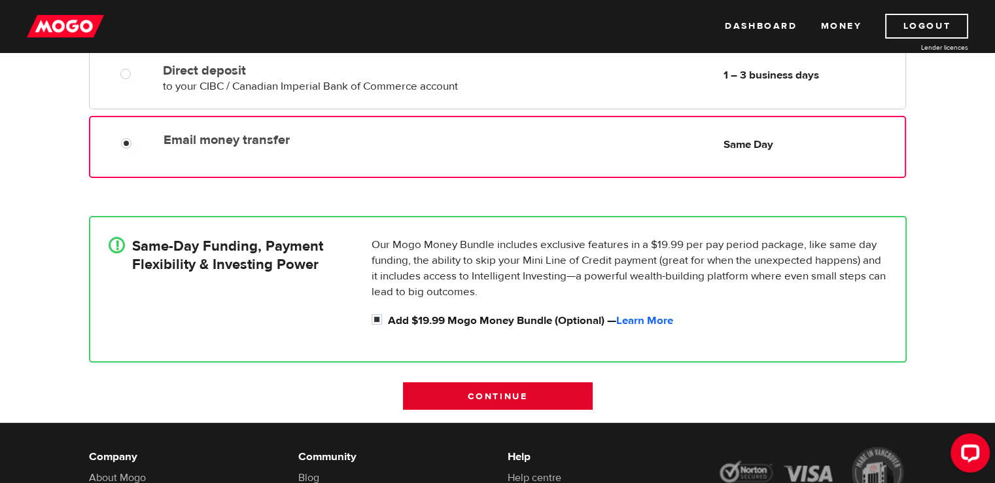
click at [550, 396] on input "Continue" at bounding box center [498, 395] width 190 height 27
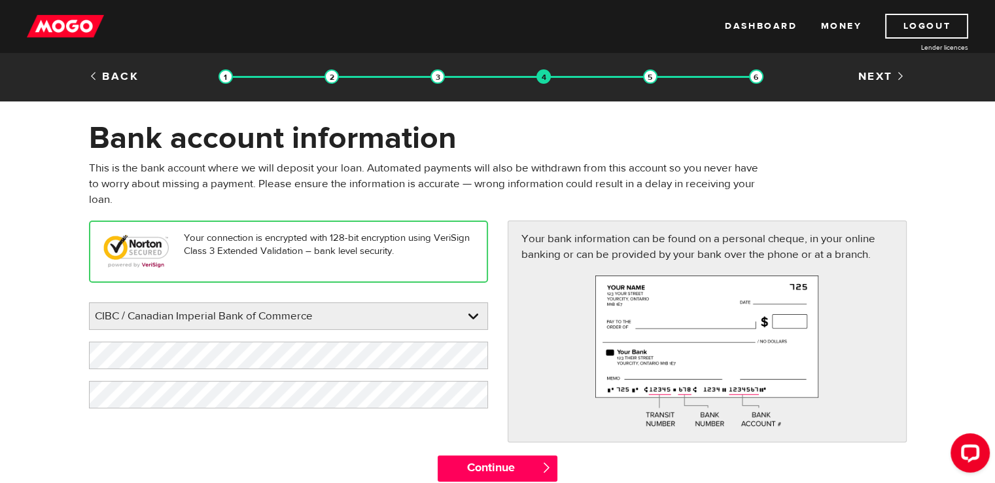
scroll to position [65, 0]
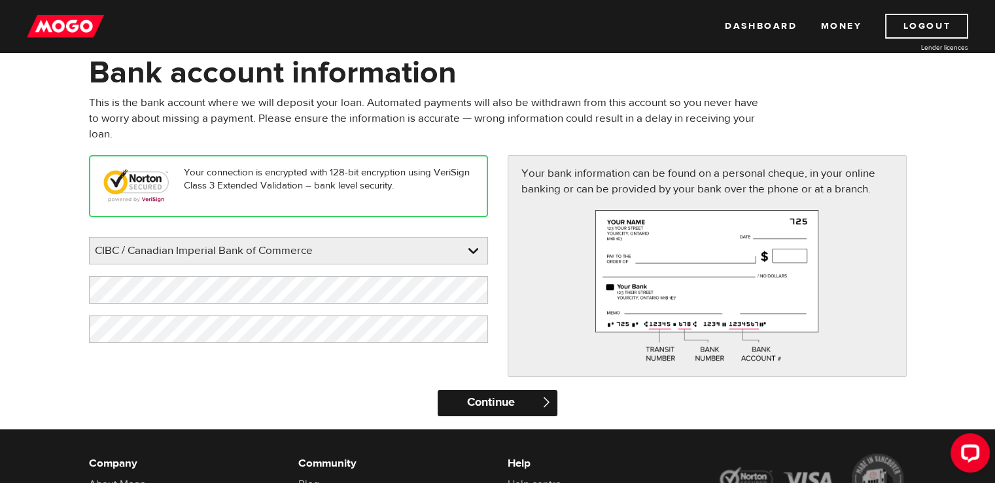
click at [499, 409] on input "Continue" at bounding box center [498, 403] width 120 height 26
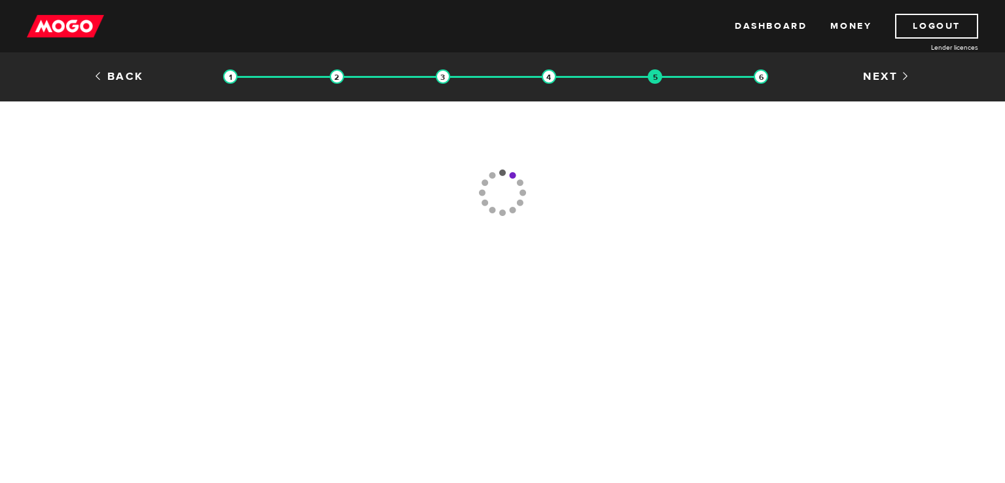
type input "[PHONE_NUMBER]"
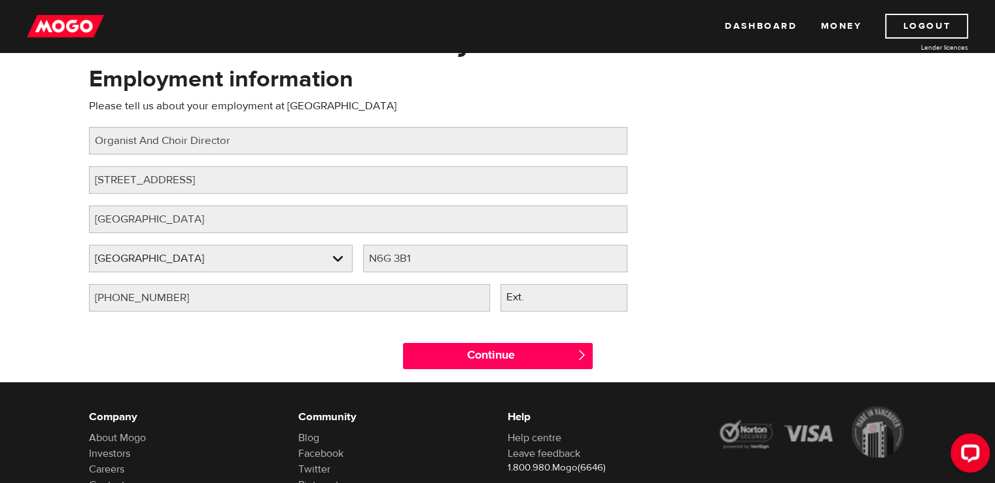
scroll to position [131, 0]
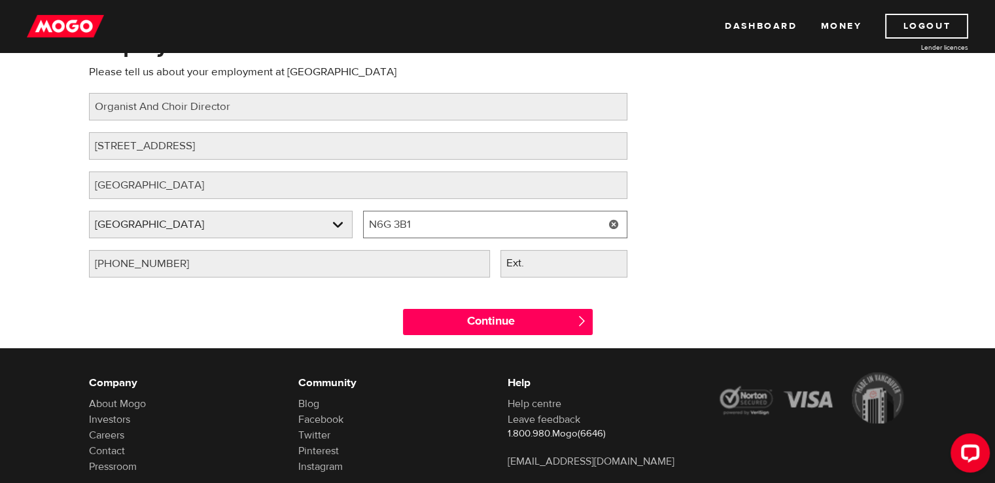
click at [450, 226] on input "N6G 3B1" at bounding box center [495, 224] width 264 height 27
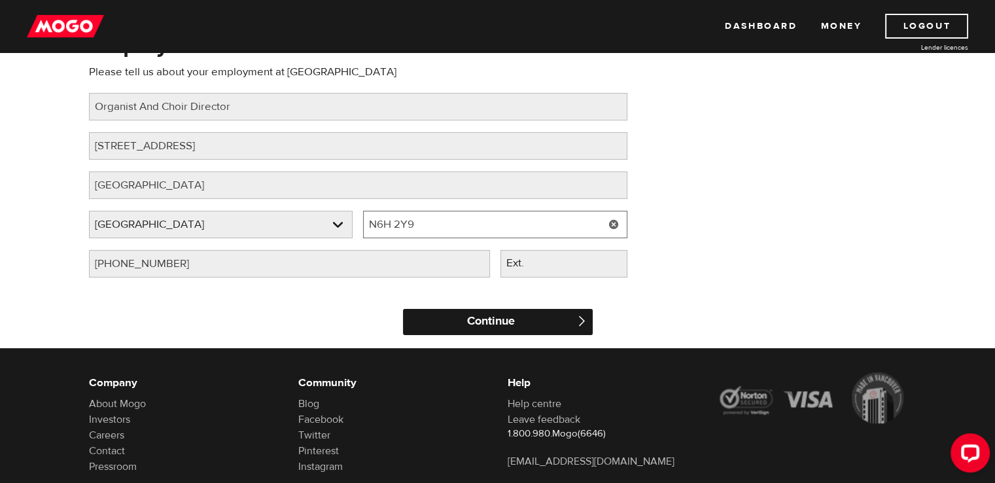
type input "N6H 2Y9"
click at [518, 326] on input "Continue" at bounding box center [498, 322] width 190 height 26
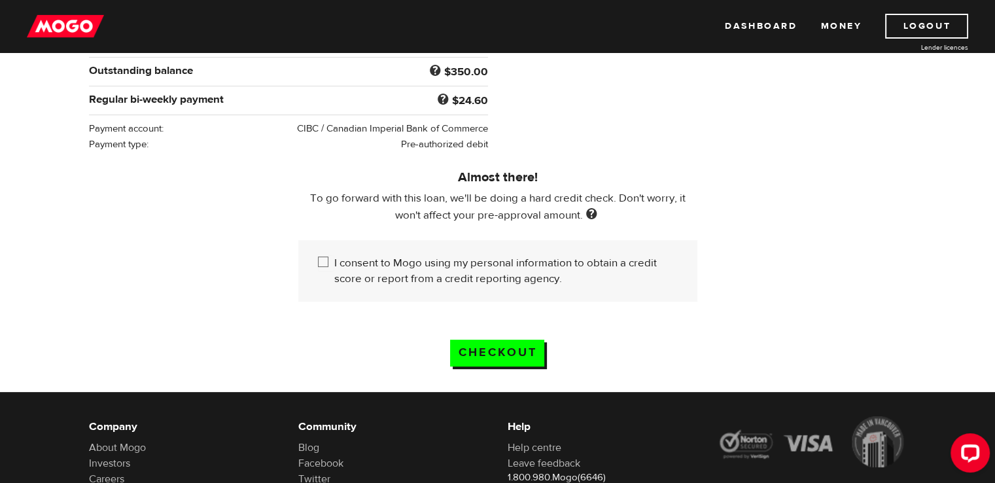
scroll to position [327, 0]
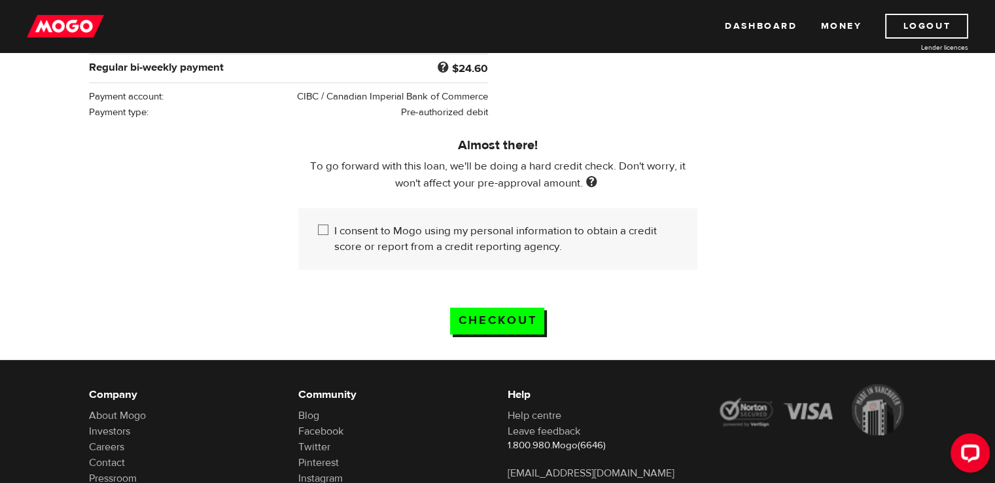
click at [325, 229] on input "I consent to Mogo using my personal information to obtain a credit score or rep…" at bounding box center [326, 231] width 16 height 16
checkbox input "true"
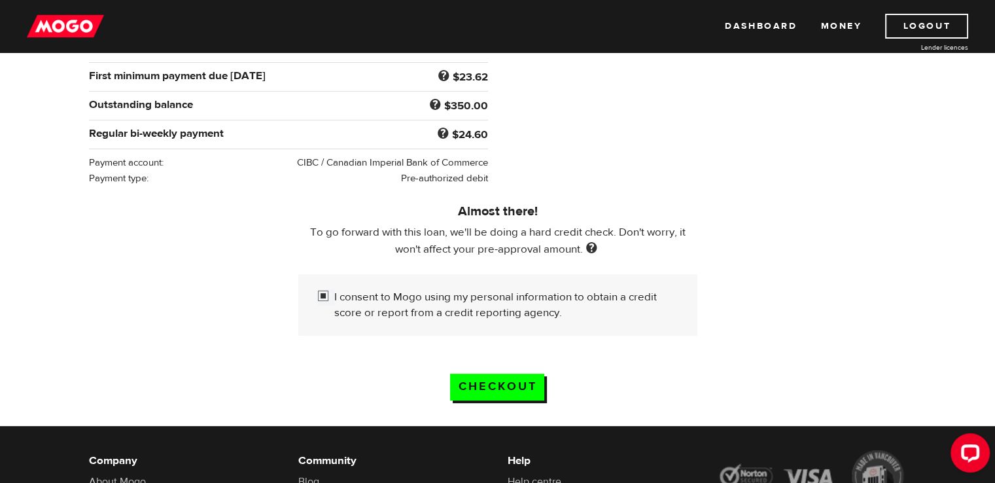
scroll to position [262, 0]
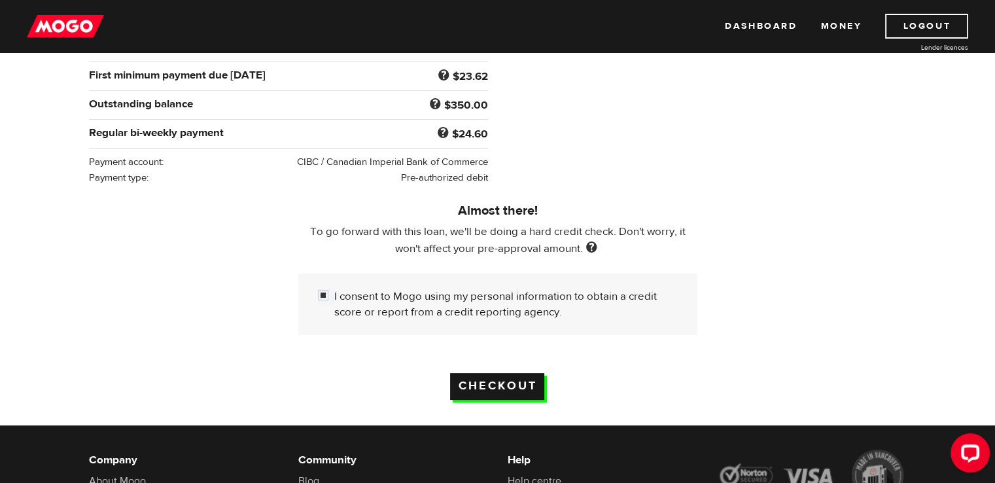
click at [488, 385] on input "Checkout" at bounding box center [497, 386] width 94 height 27
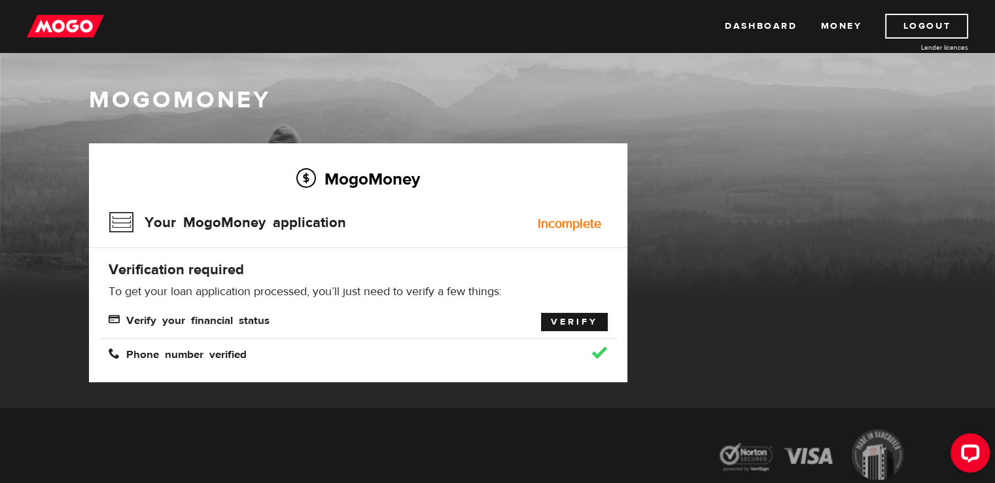
click at [584, 323] on link "Verify" at bounding box center [574, 322] width 67 height 18
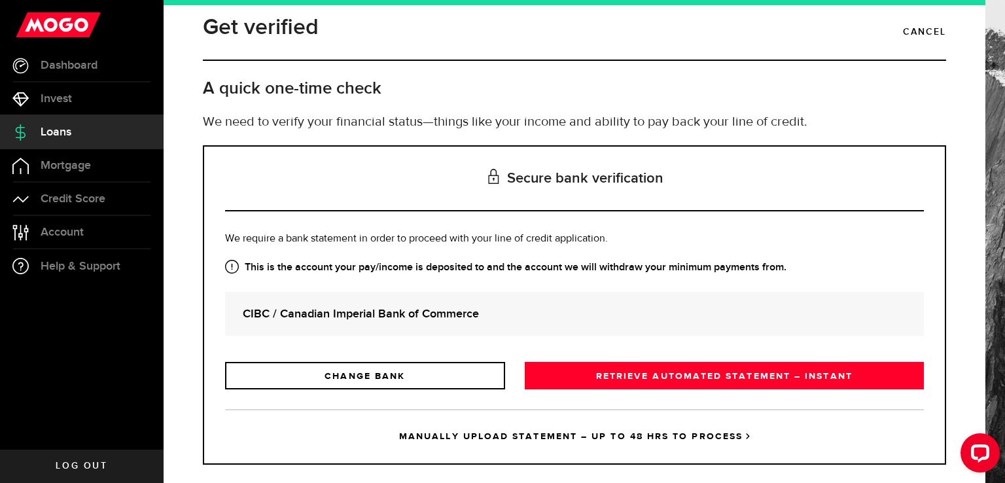
scroll to position [31, 0]
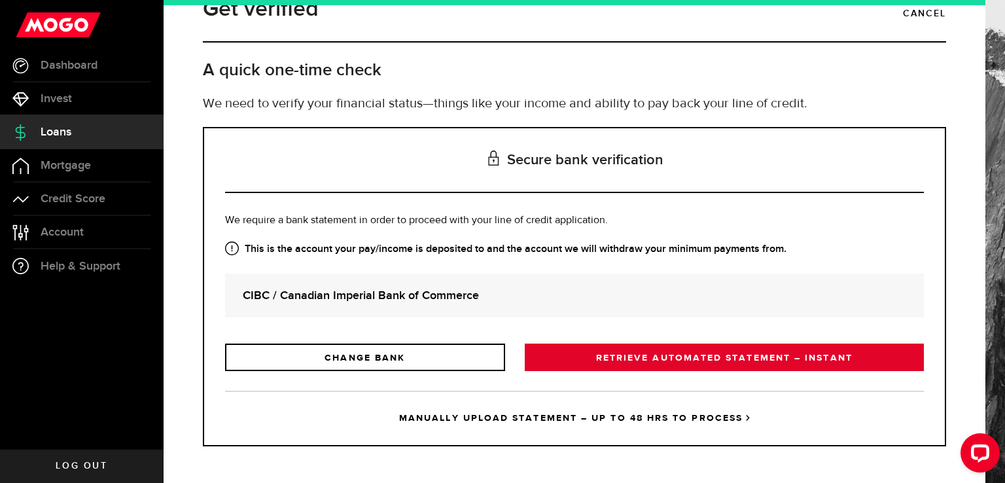
click at [677, 362] on link "RETRIEVE AUTOMATED STATEMENT – INSTANT" at bounding box center [724, 357] width 399 height 27
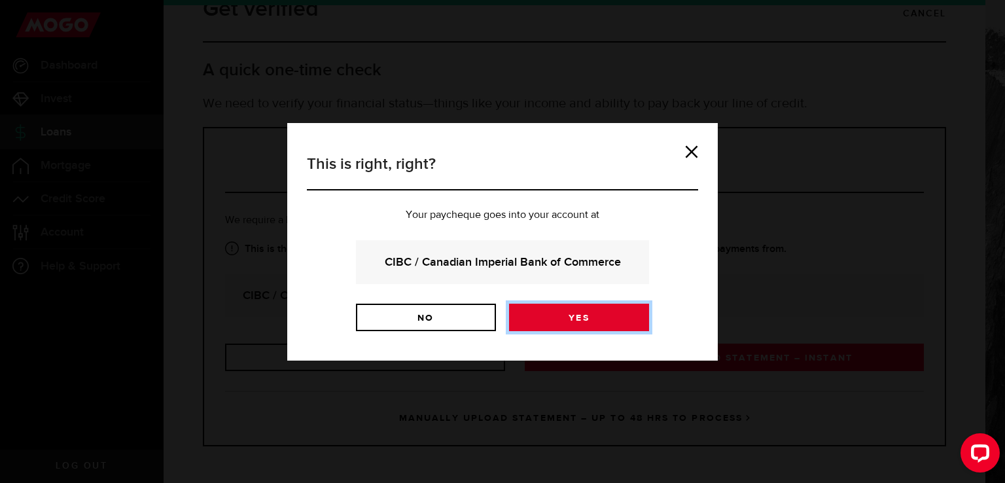
click at [612, 321] on link "Yes" at bounding box center [579, 317] width 140 height 27
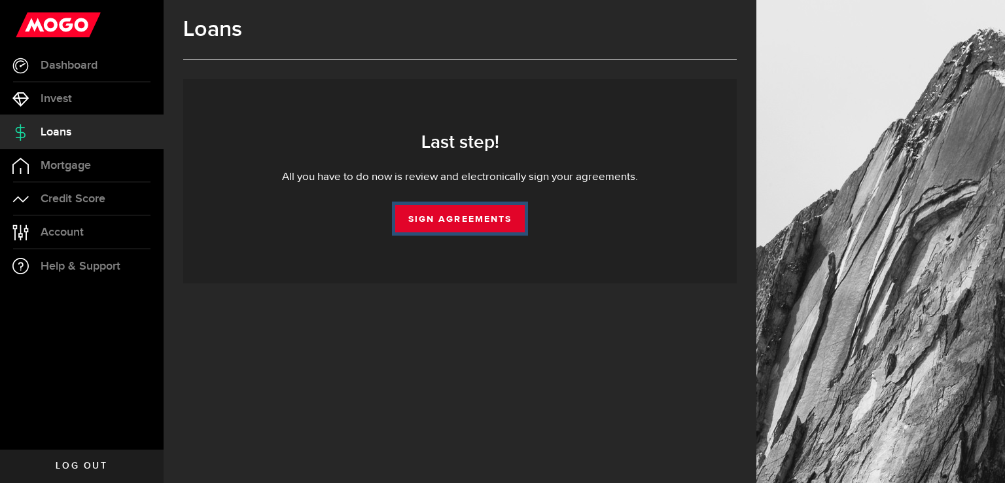
click at [459, 222] on link "Sign Agreements" at bounding box center [460, 218] width 130 height 27
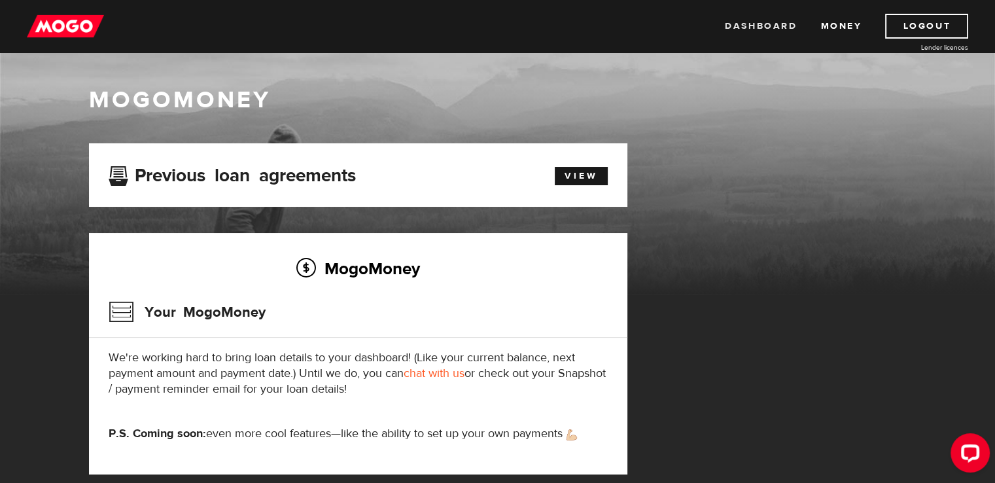
click at [754, 24] on link "Dashboard" at bounding box center [761, 26] width 72 height 25
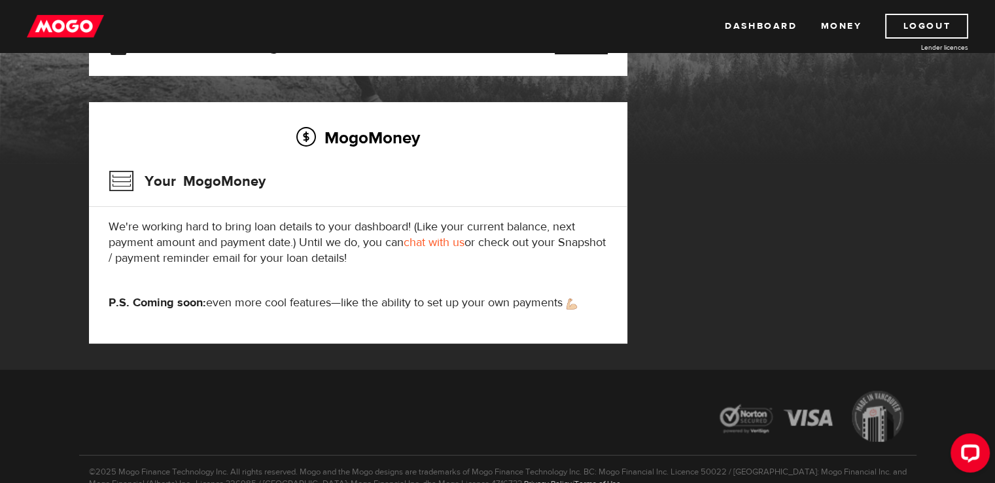
scroll to position [65, 0]
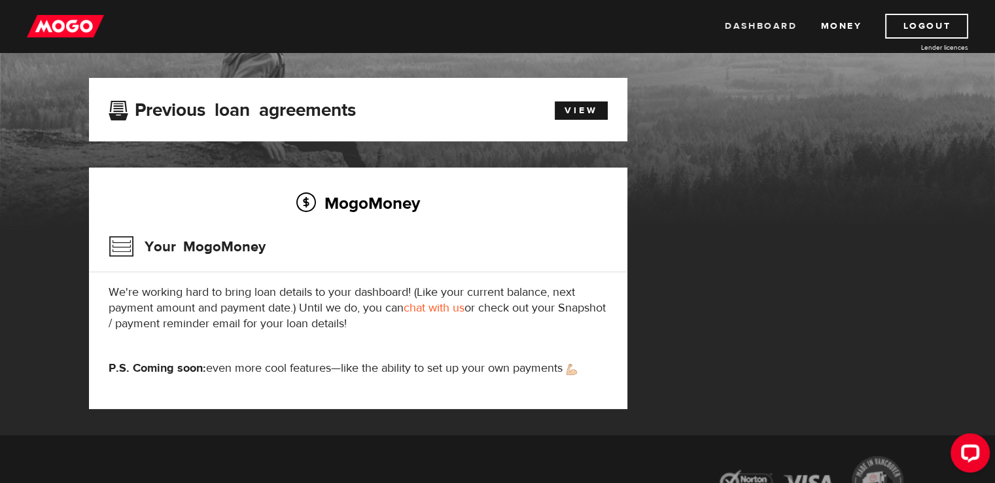
click at [777, 22] on link "Dashboard" at bounding box center [761, 26] width 72 height 25
